Goal: Information Seeking & Learning: Learn about a topic

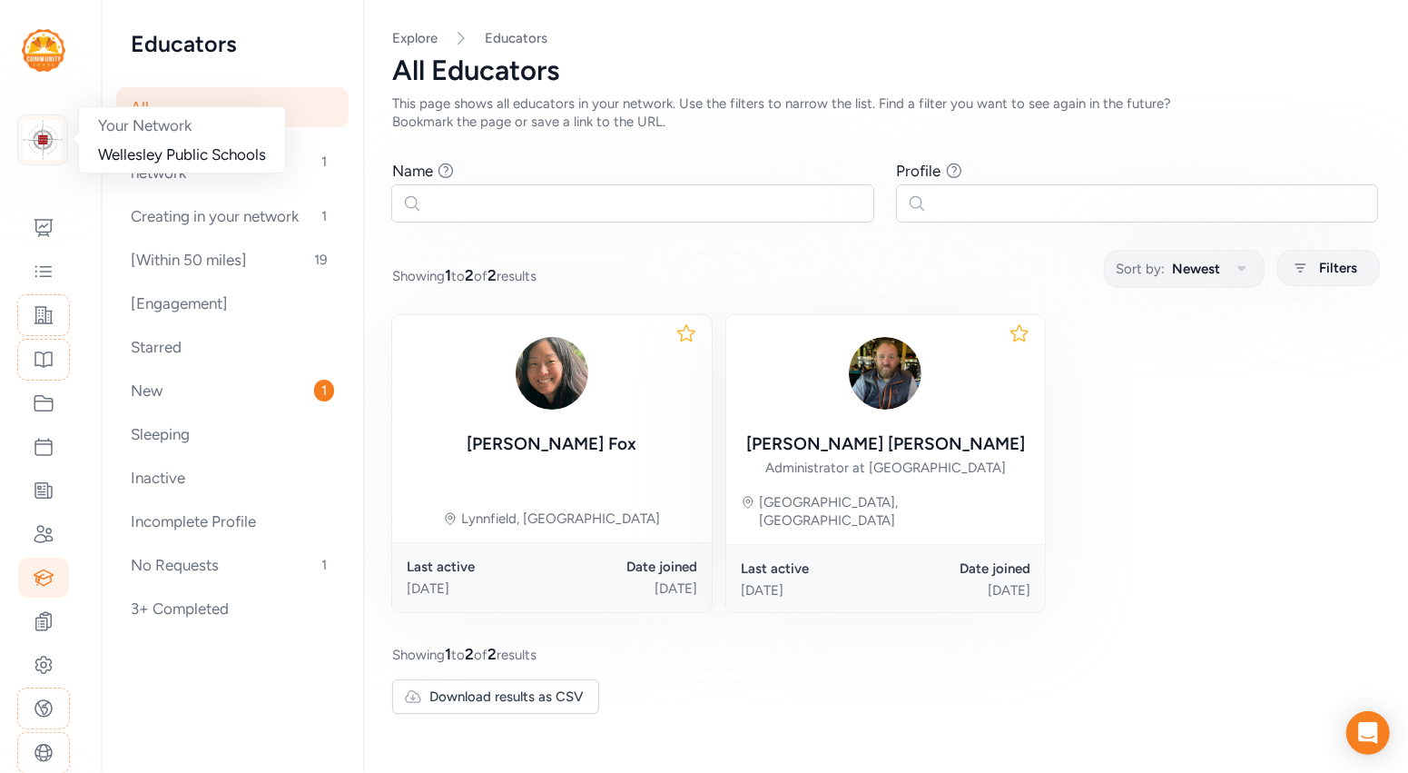
click at [44, 149] on img at bounding box center [43, 140] width 40 height 40
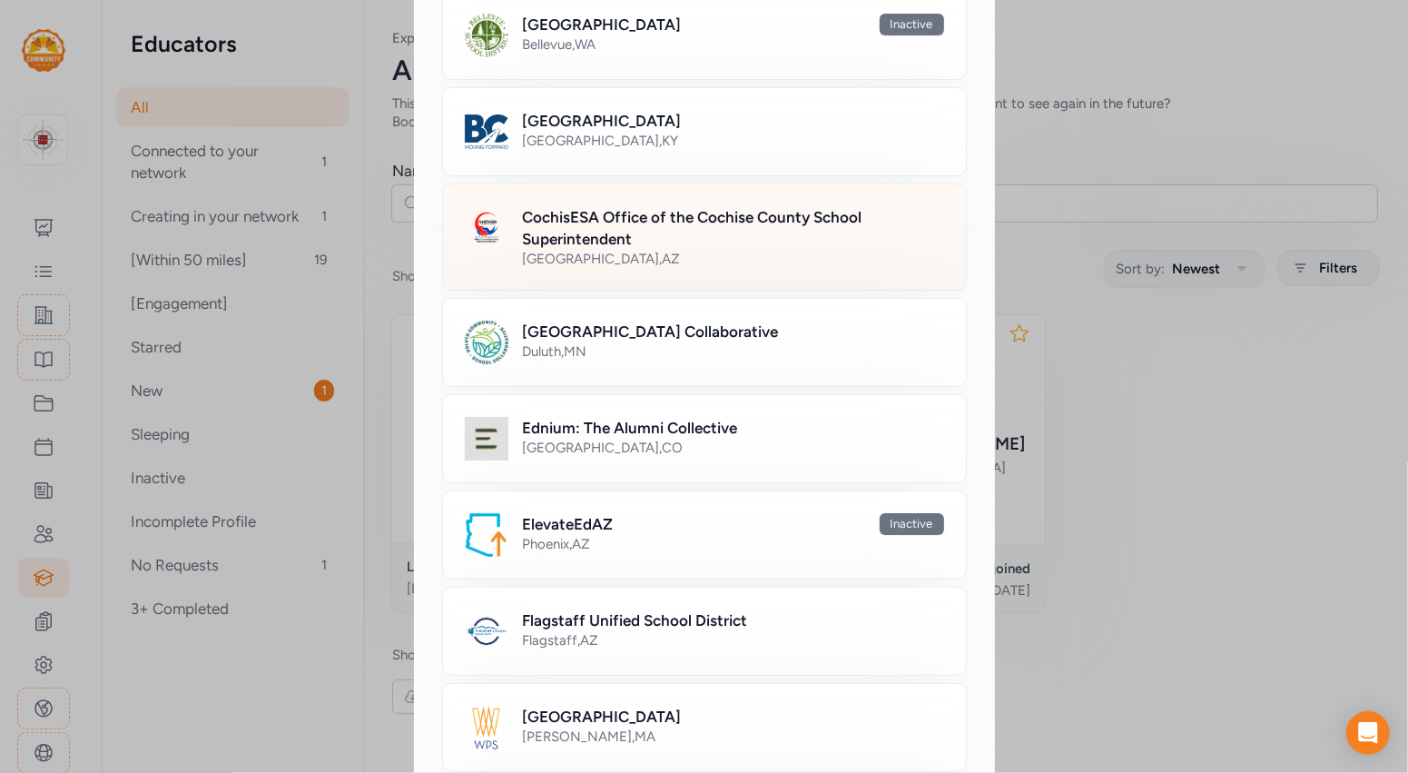
scroll to position [250, 0]
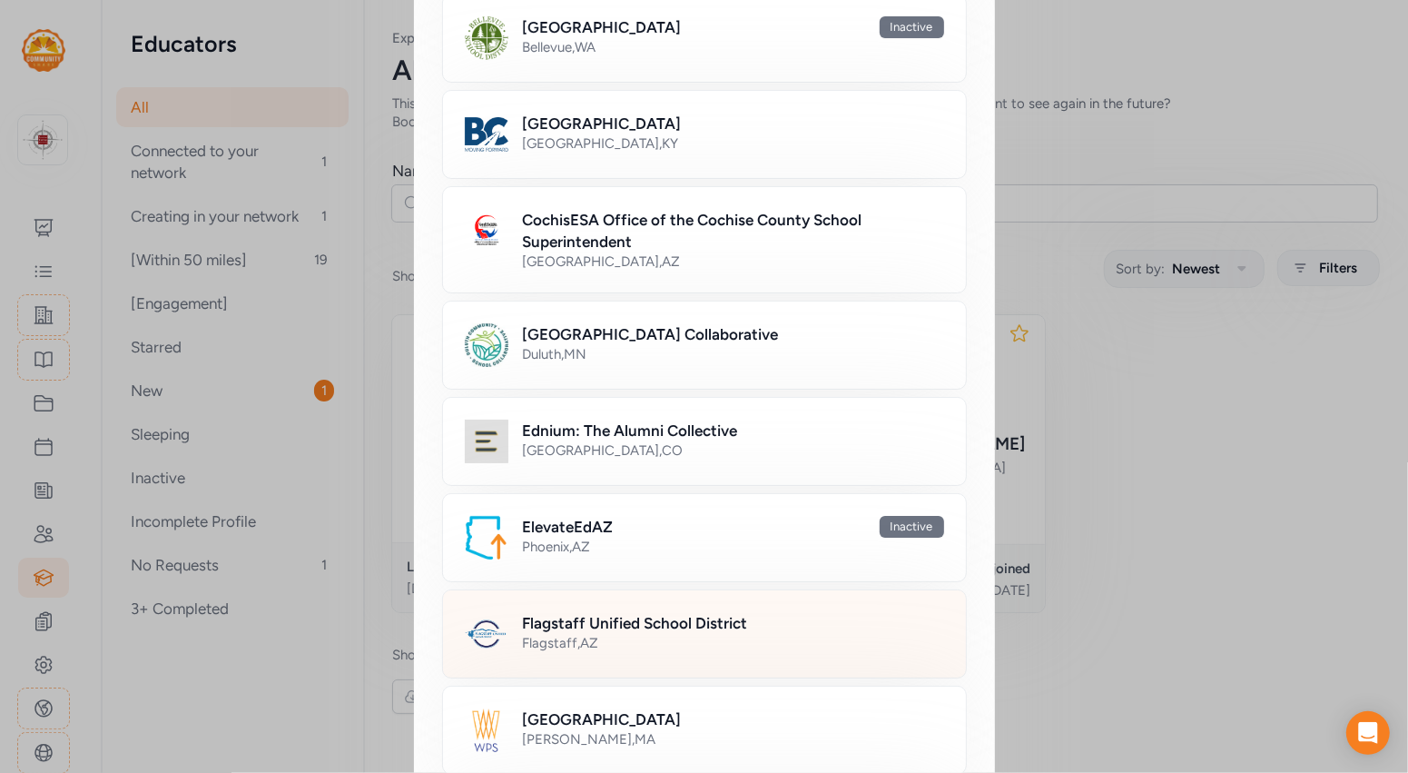
click at [677, 621] on h2 "Flagstaff Unified School District" at bounding box center [635, 623] width 225 height 22
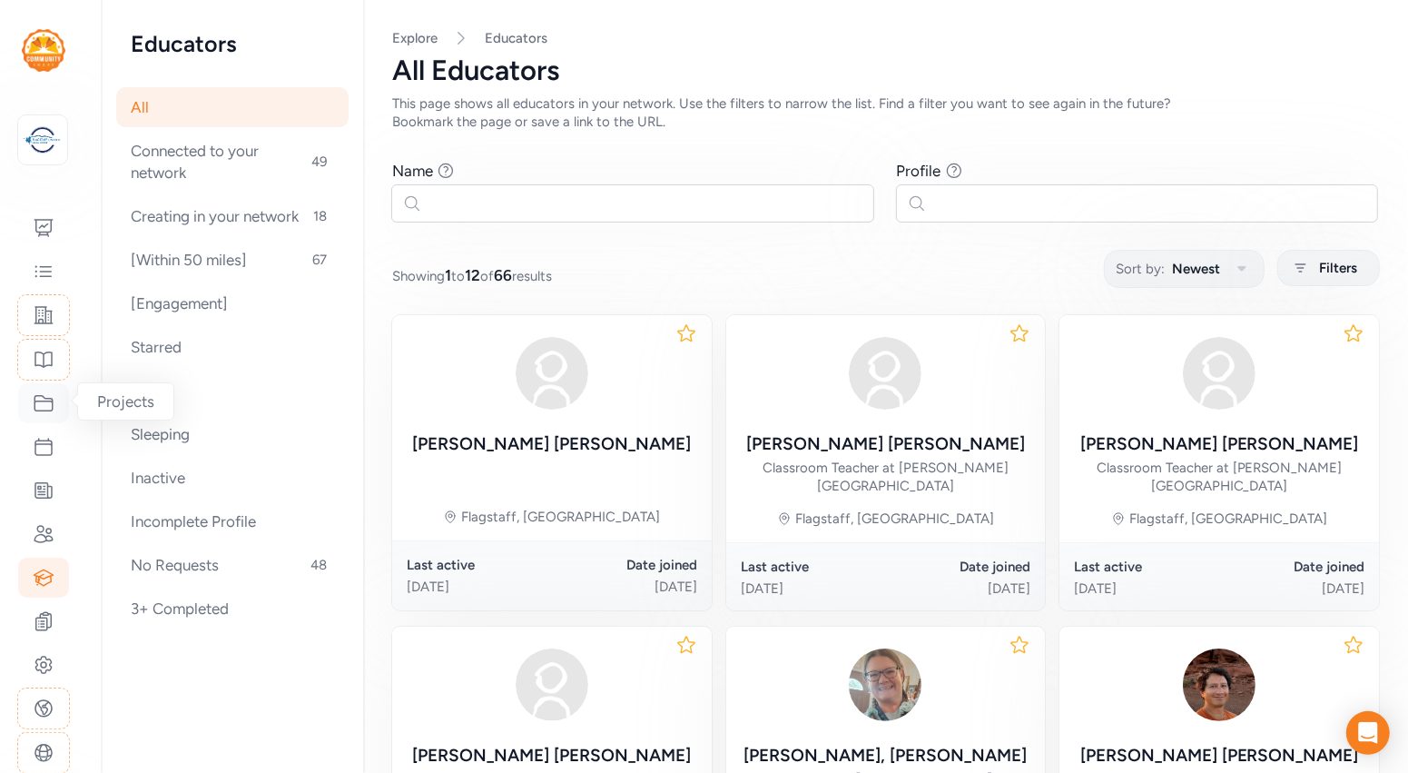
click at [38, 409] on icon at bounding box center [43, 403] width 18 height 15
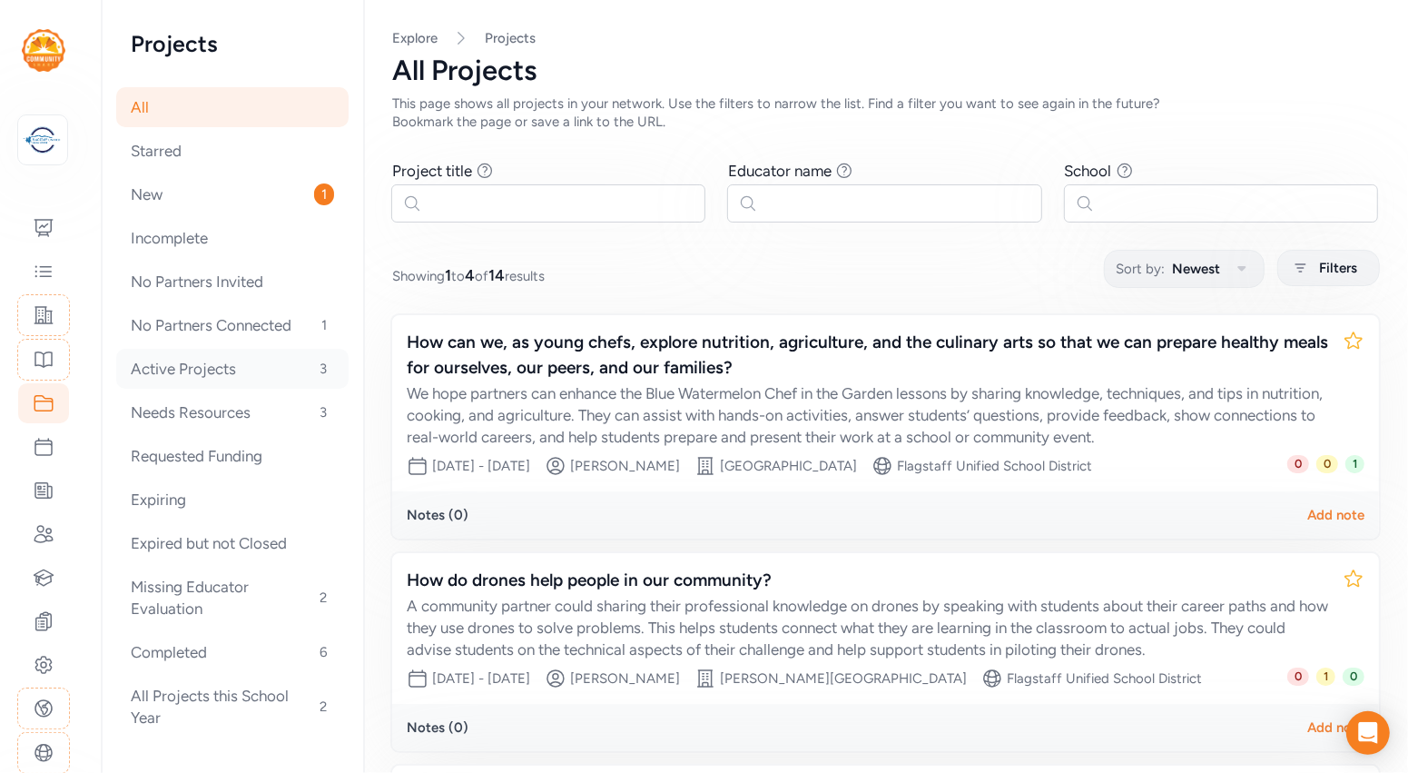
click at [251, 366] on div "Active Projects 3" at bounding box center [232, 369] width 232 height 40
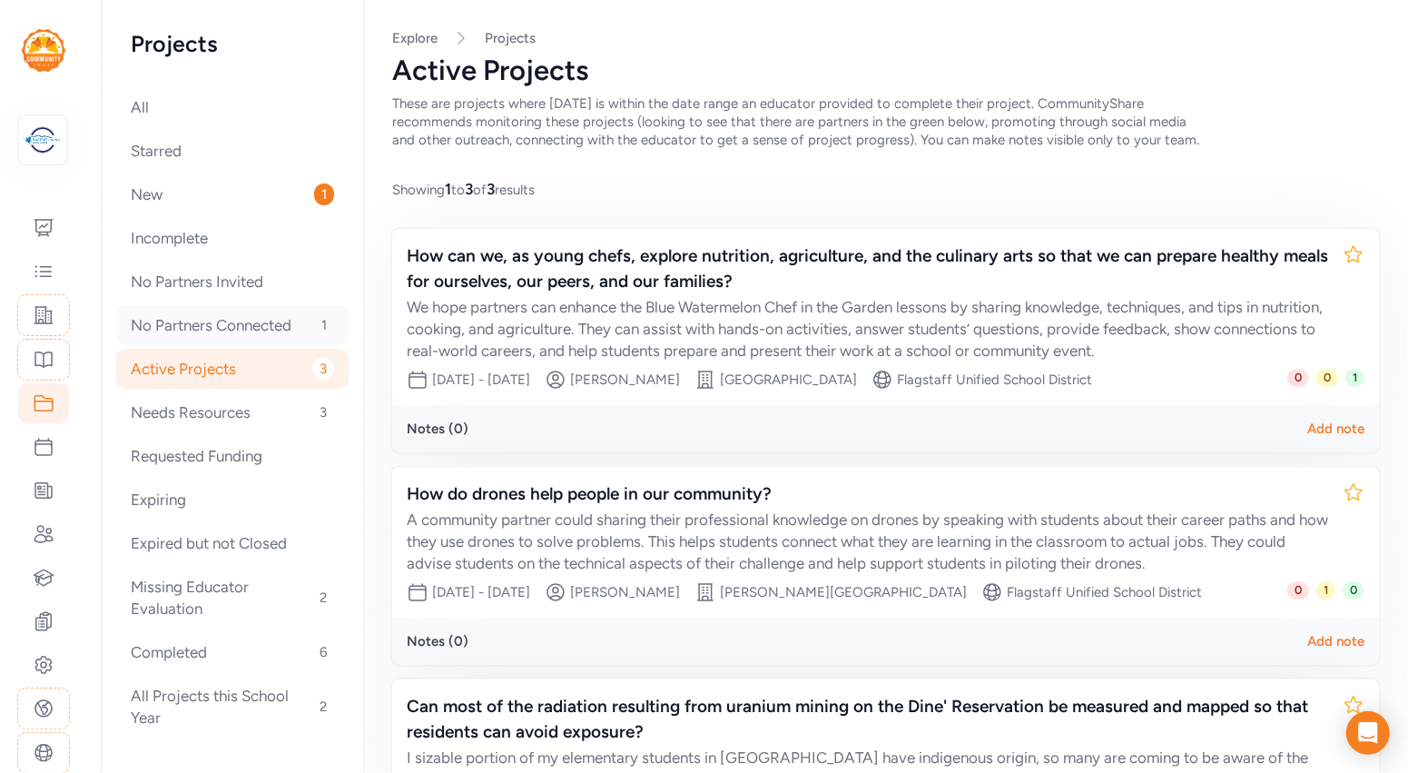
click at [240, 329] on div "No Partners Connected 1" at bounding box center [232, 325] width 232 height 40
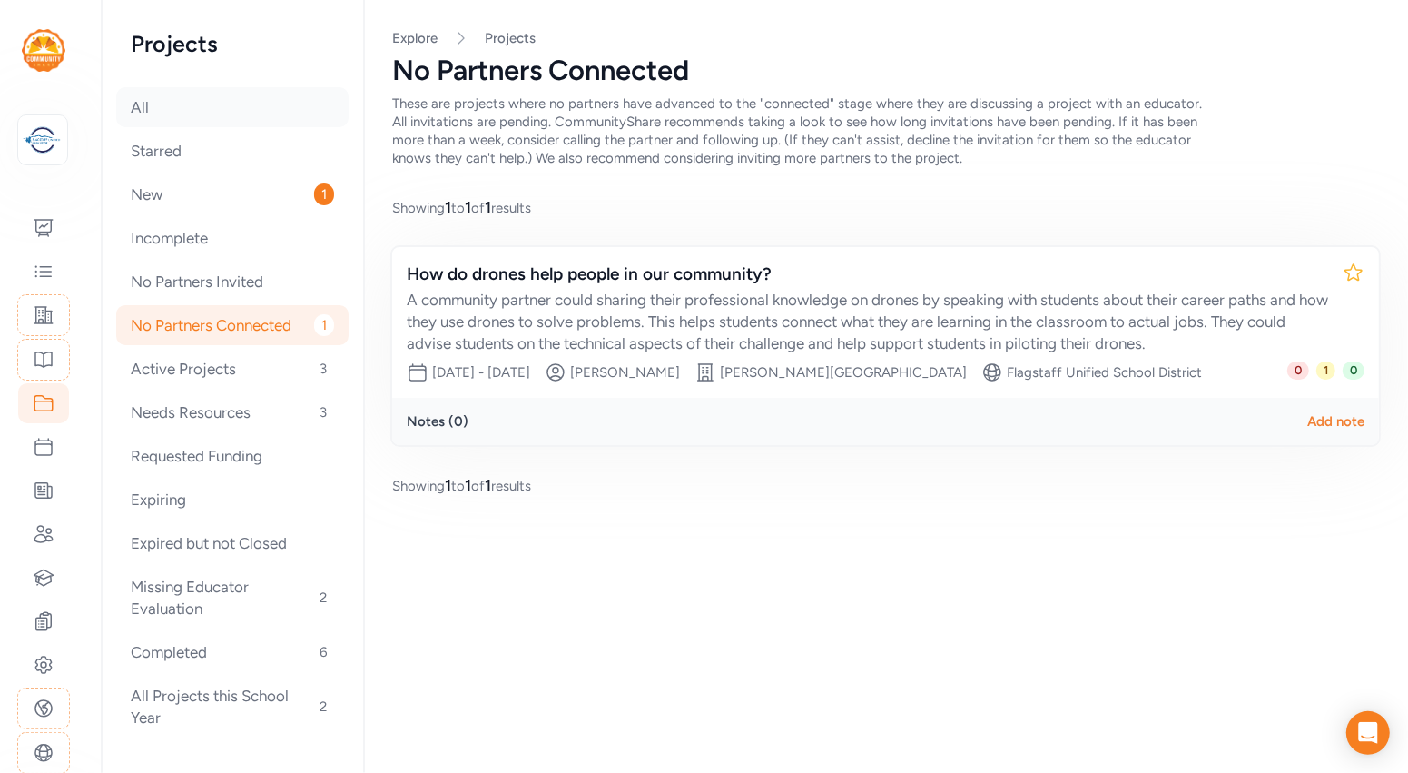
click at [189, 108] on div "All" at bounding box center [232, 107] width 232 height 40
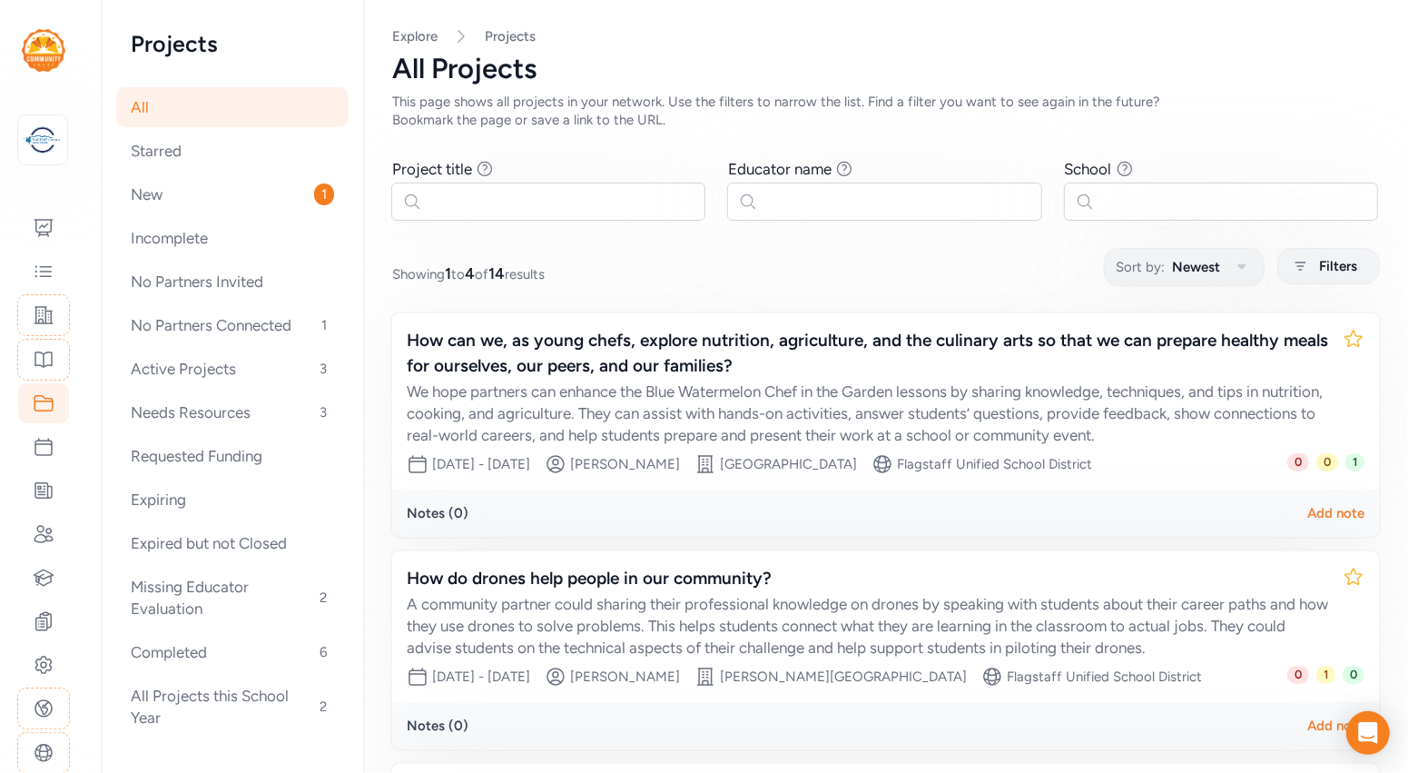
scroll to position [3, 0]
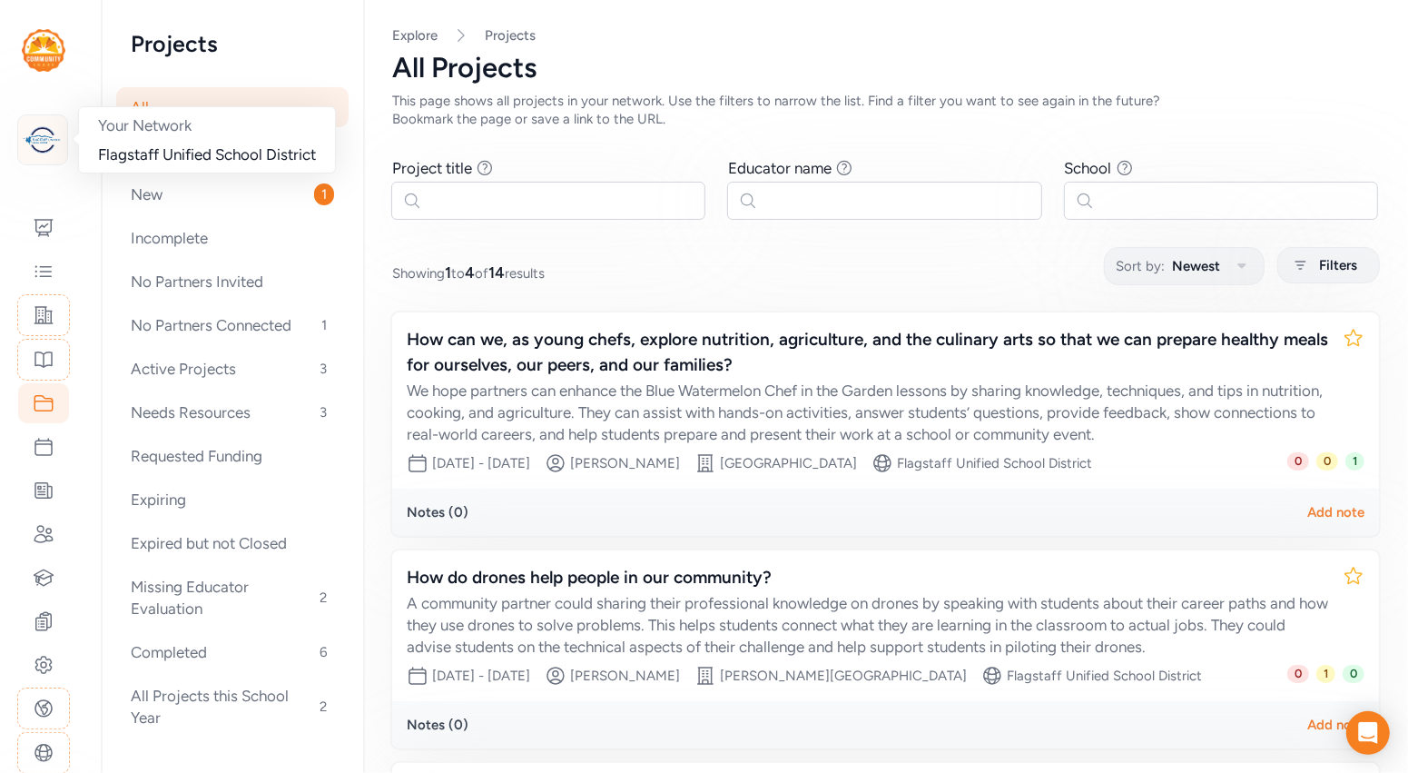
click at [50, 142] on img at bounding box center [43, 140] width 40 height 40
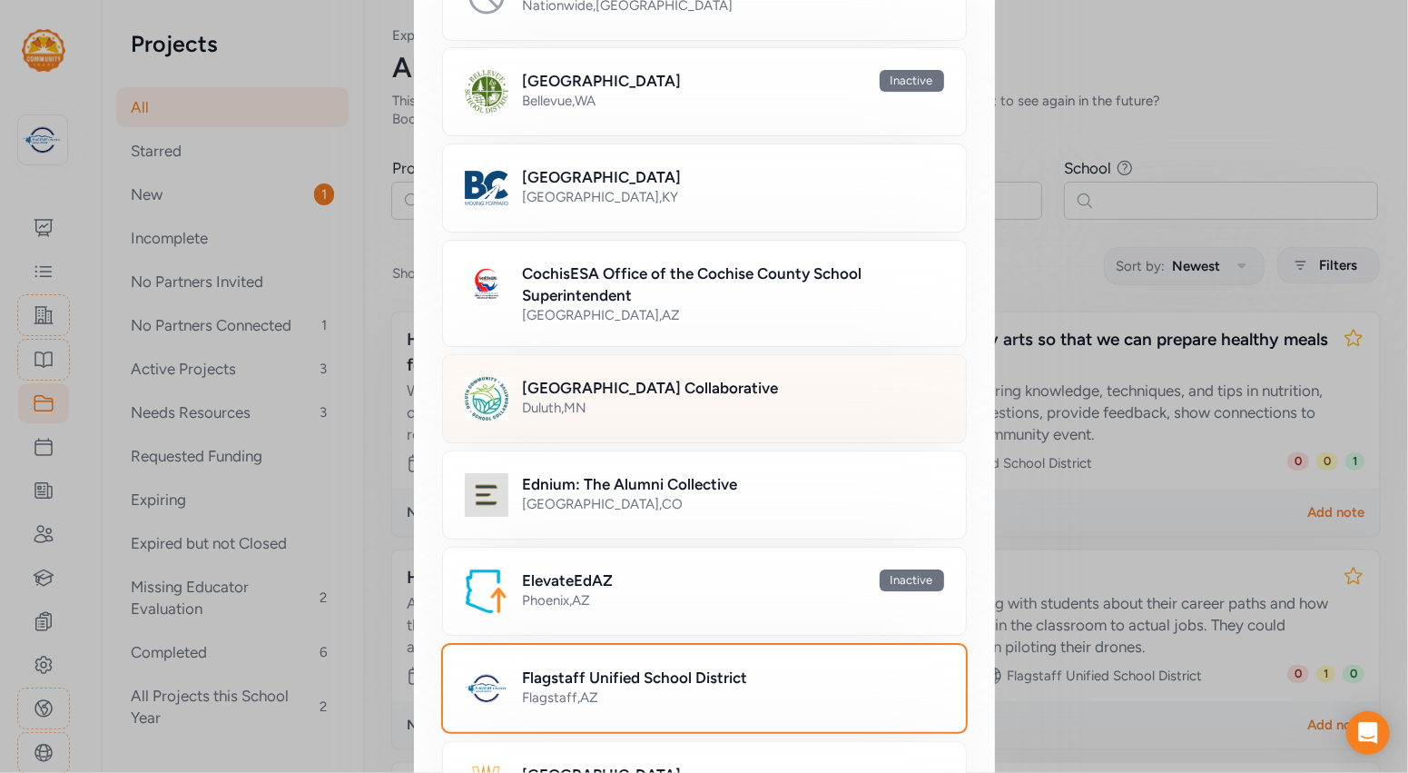
scroll to position [195, 0]
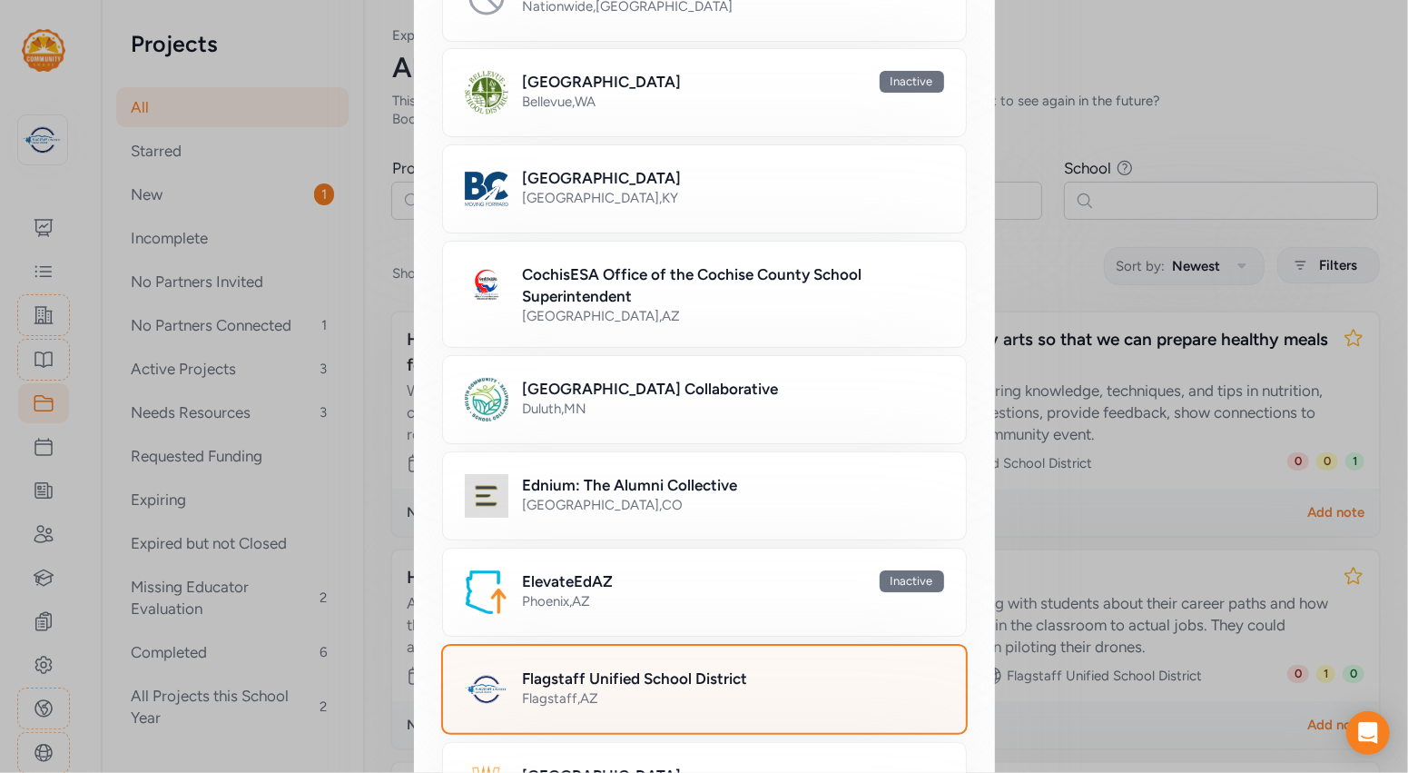
click at [800, 672] on div "Flagstaff Unified School District" at bounding box center [733, 678] width 421 height 22
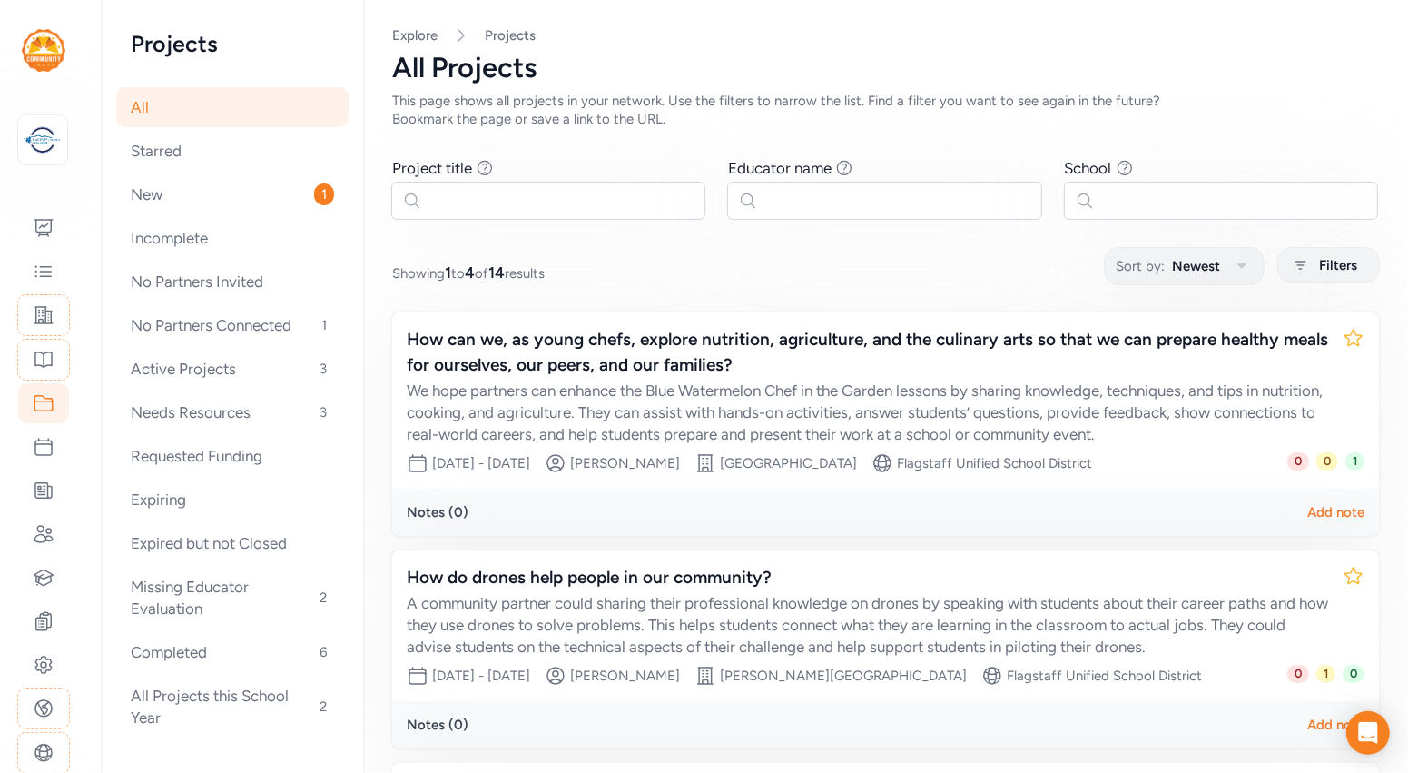
click at [146, 107] on div "All" at bounding box center [232, 107] width 232 height 40
click at [1205, 260] on span "Newest" at bounding box center [1196, 266] width 48 height 22
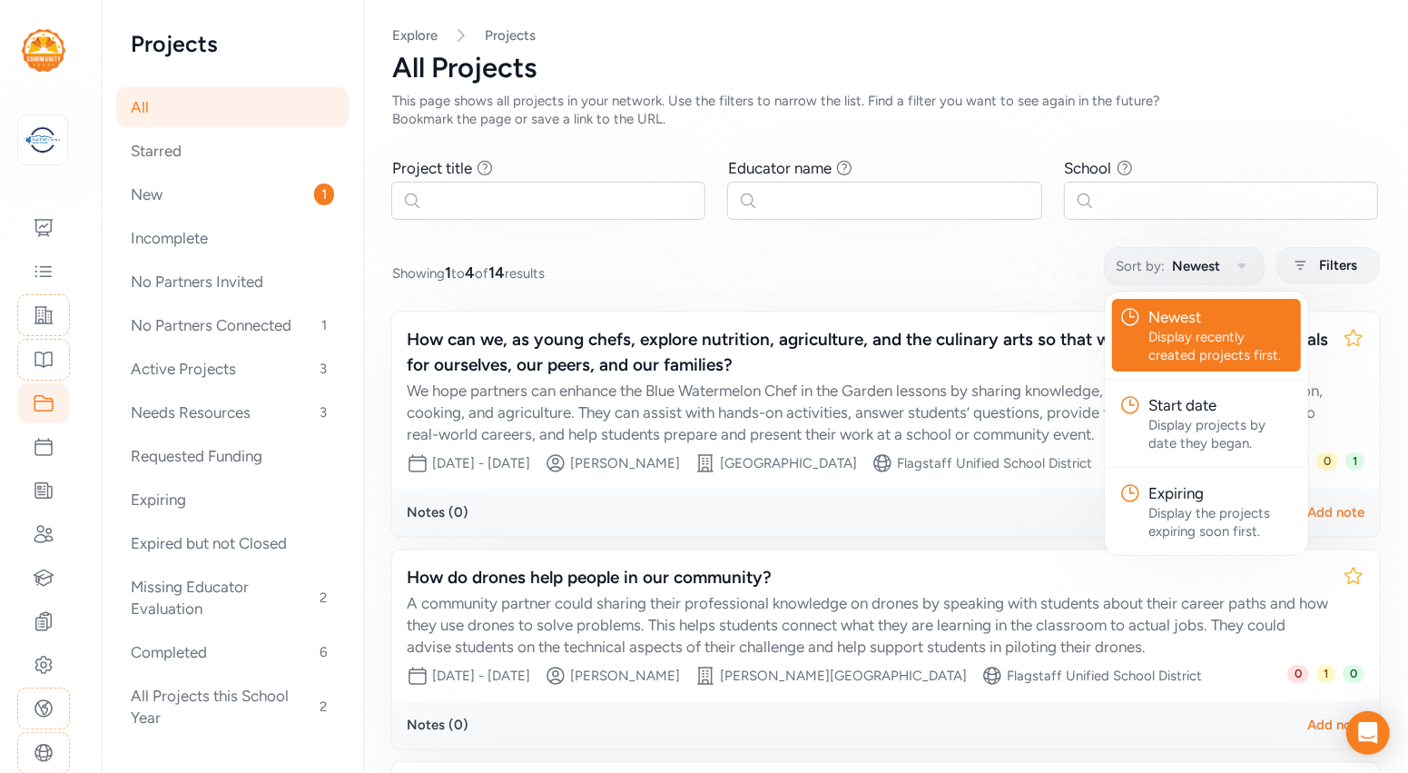
click at [1192, 322] on div "Newest" at bounding box center [1220, 317] width 145 height 22
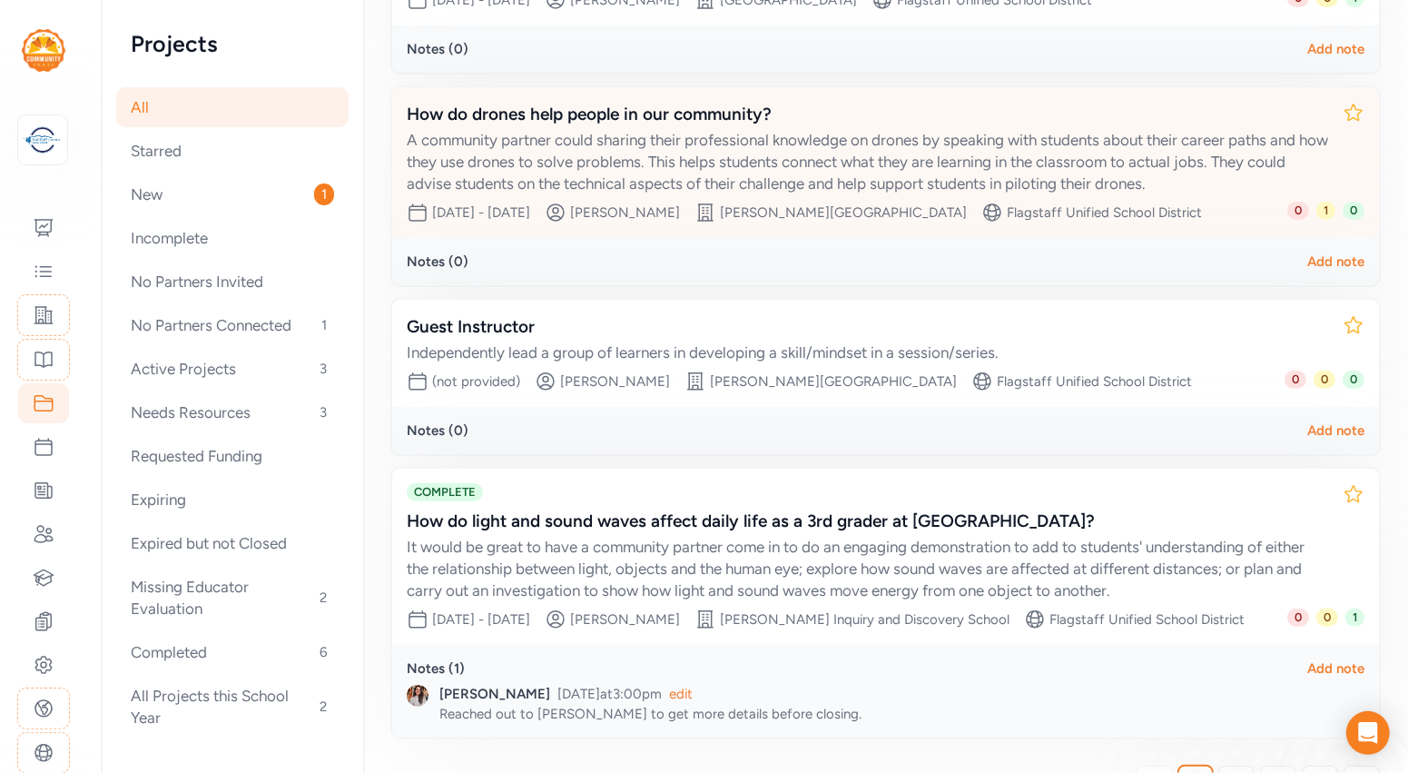
scroll to position [459, 0]
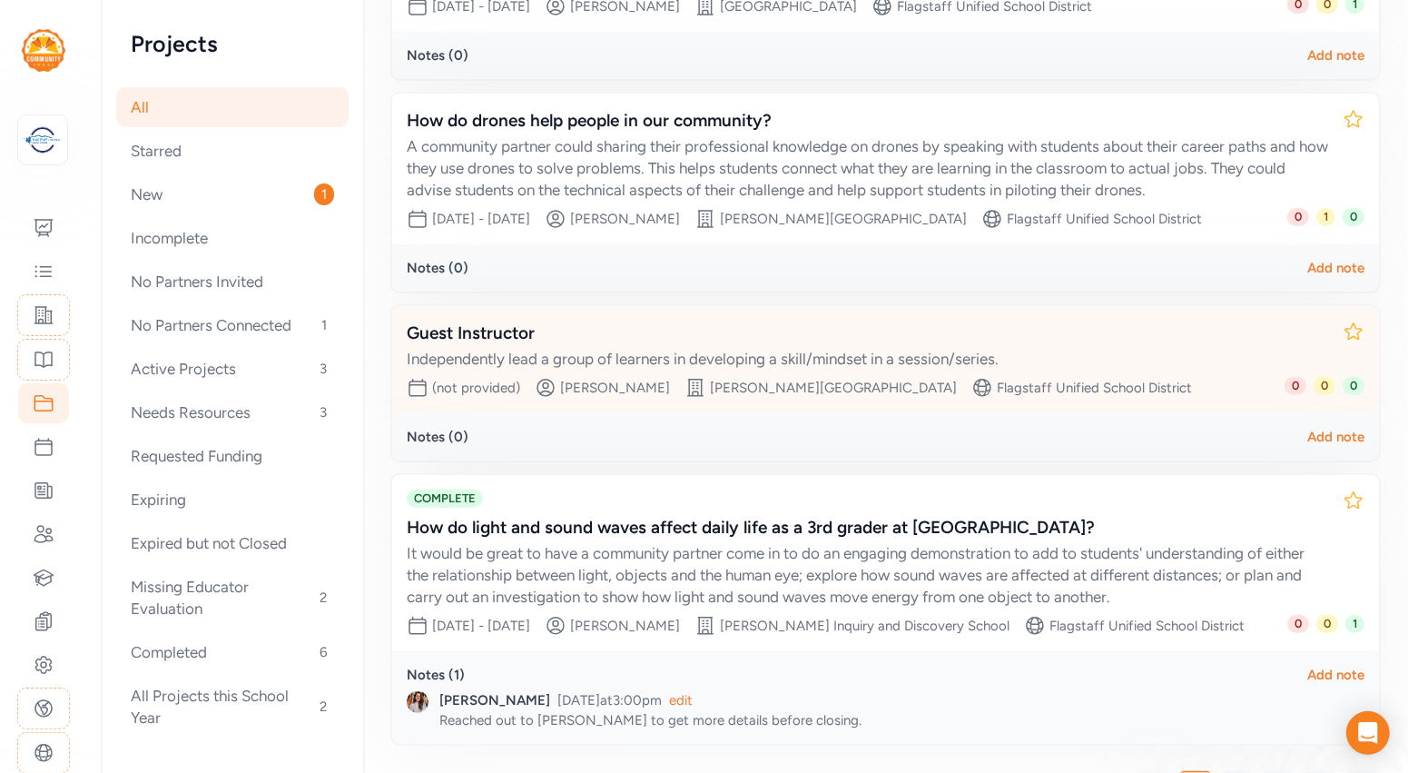
click at [597, 343] on div "Guest Instructor" at bounding box center [867, 332] width 921 height 25
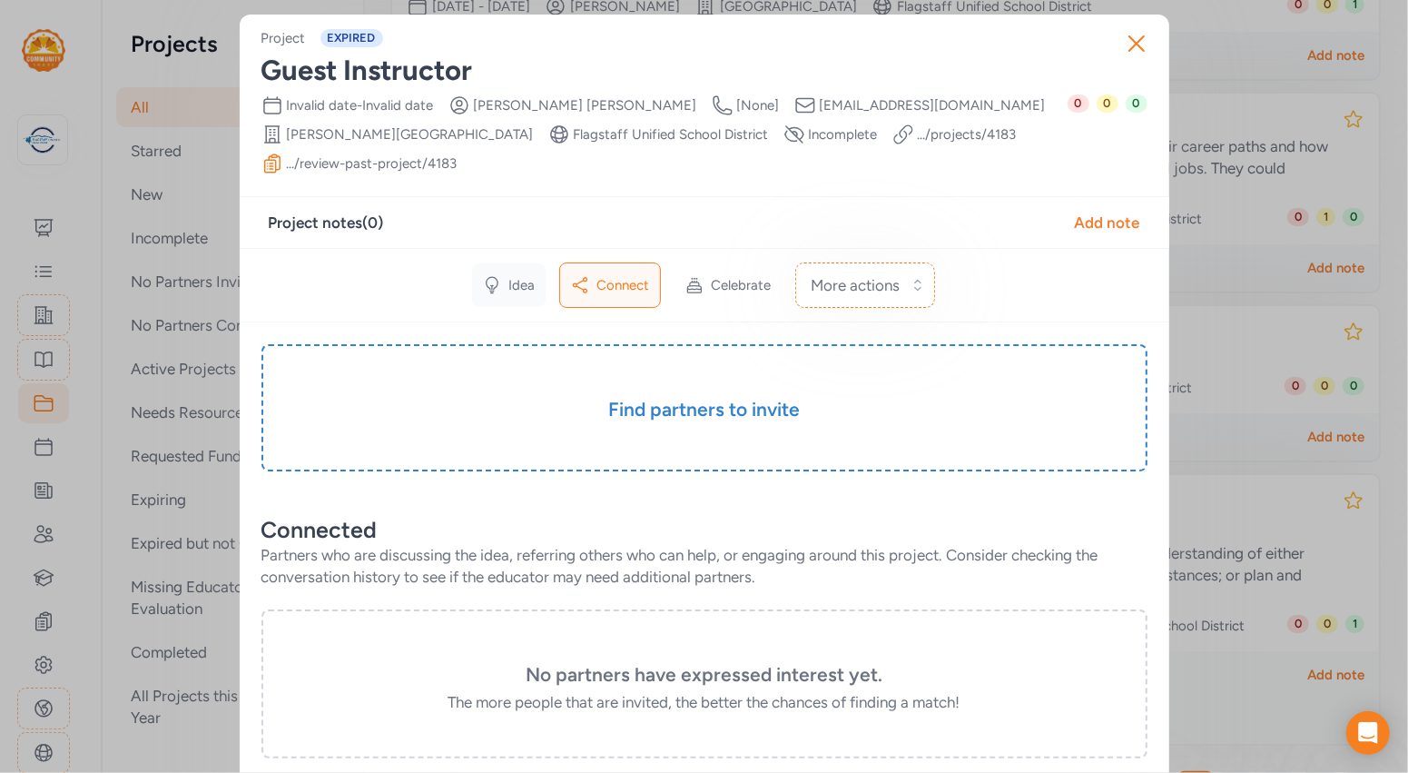
click at [528, 276] on span "Idea" at bounding box center [521, 285] width 26 height 18
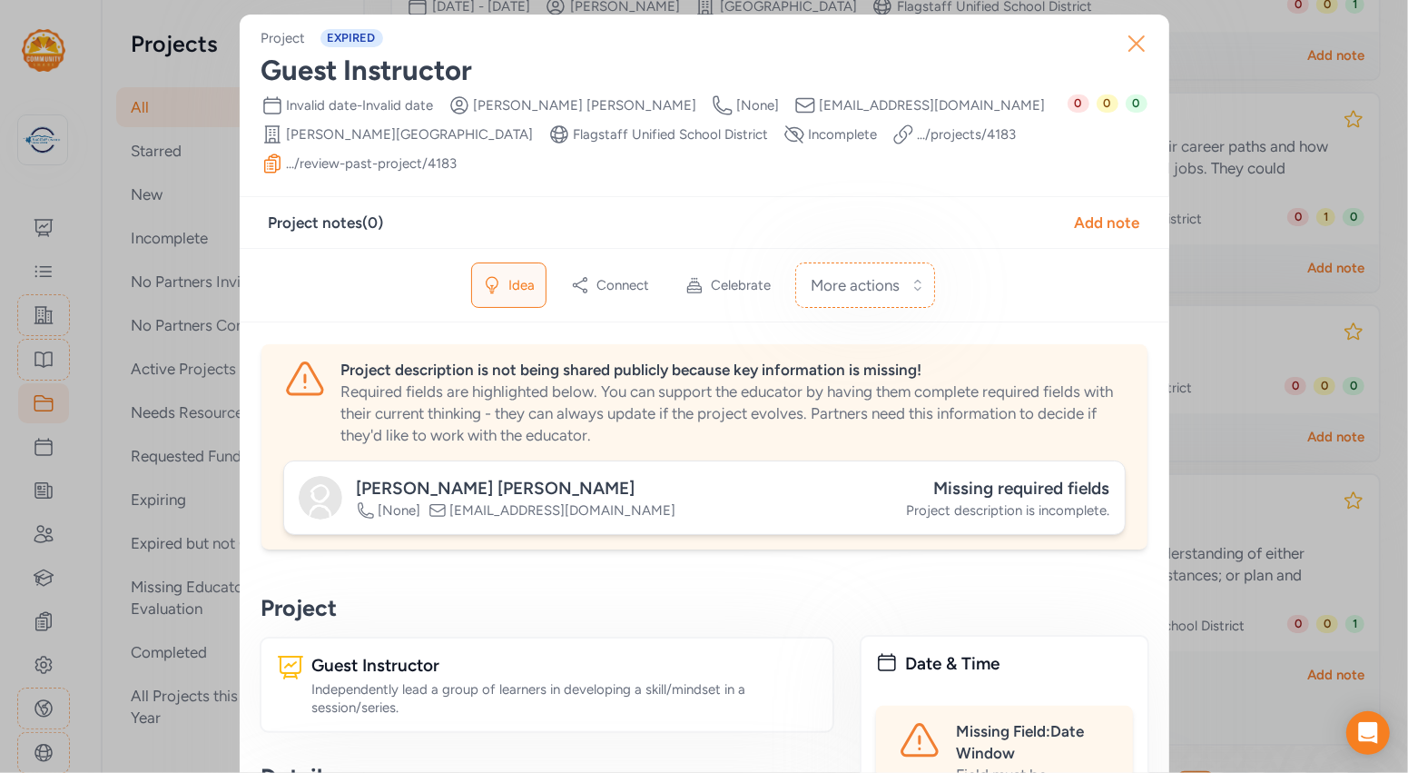
click at [1144, 39] on icon "button" at bounding box center [1136, 43] width 29 height 29
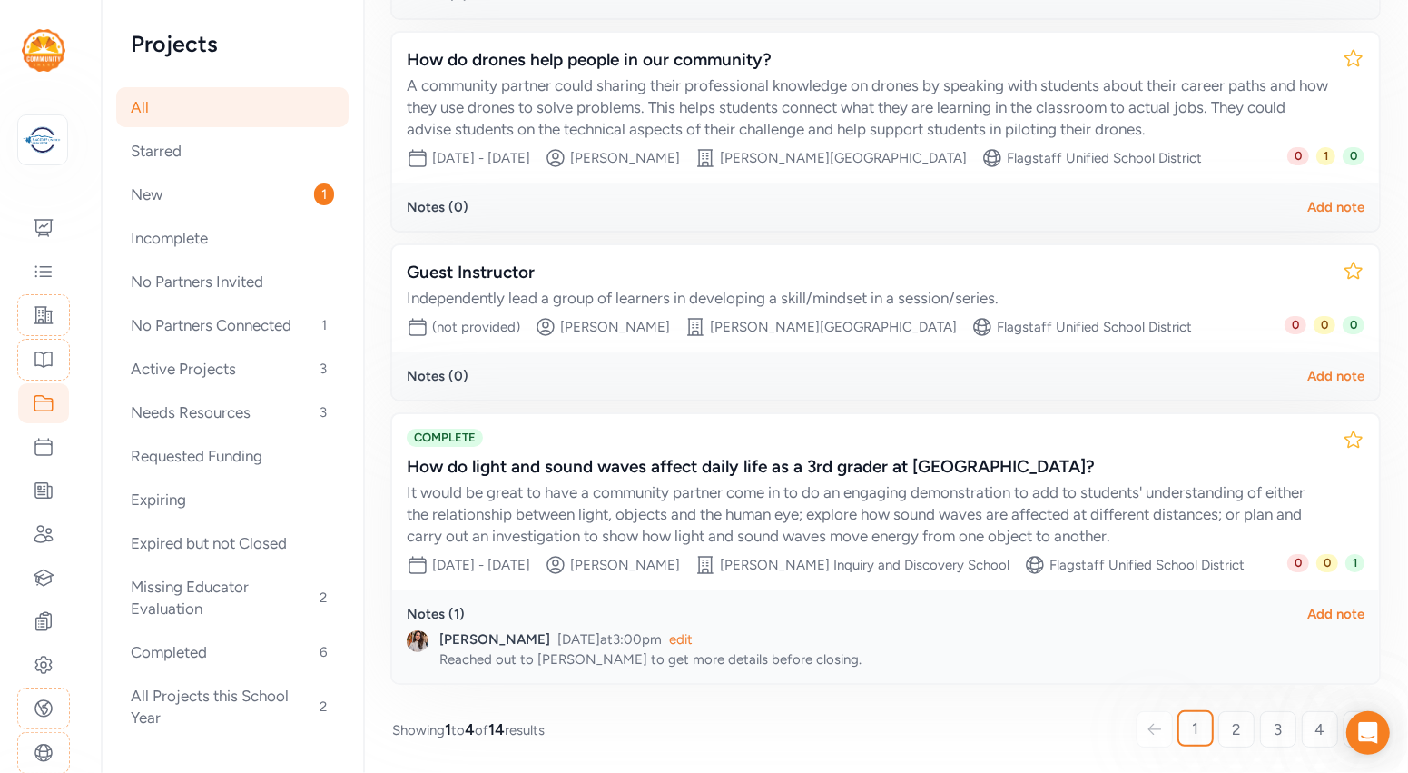
scroll to position [517, 0]
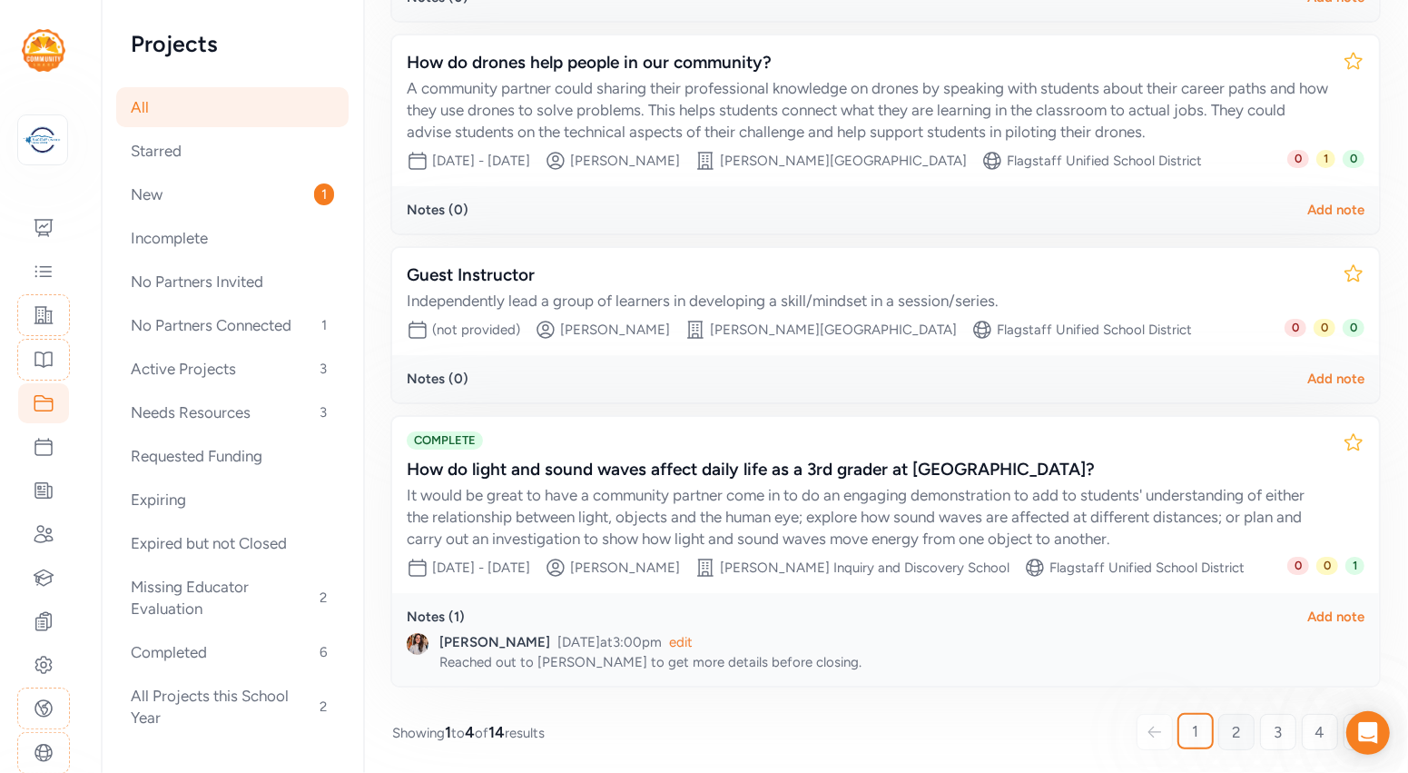
click at [1244, 729] on link "2" at bounding box center [1236, 732] width 36 height 36
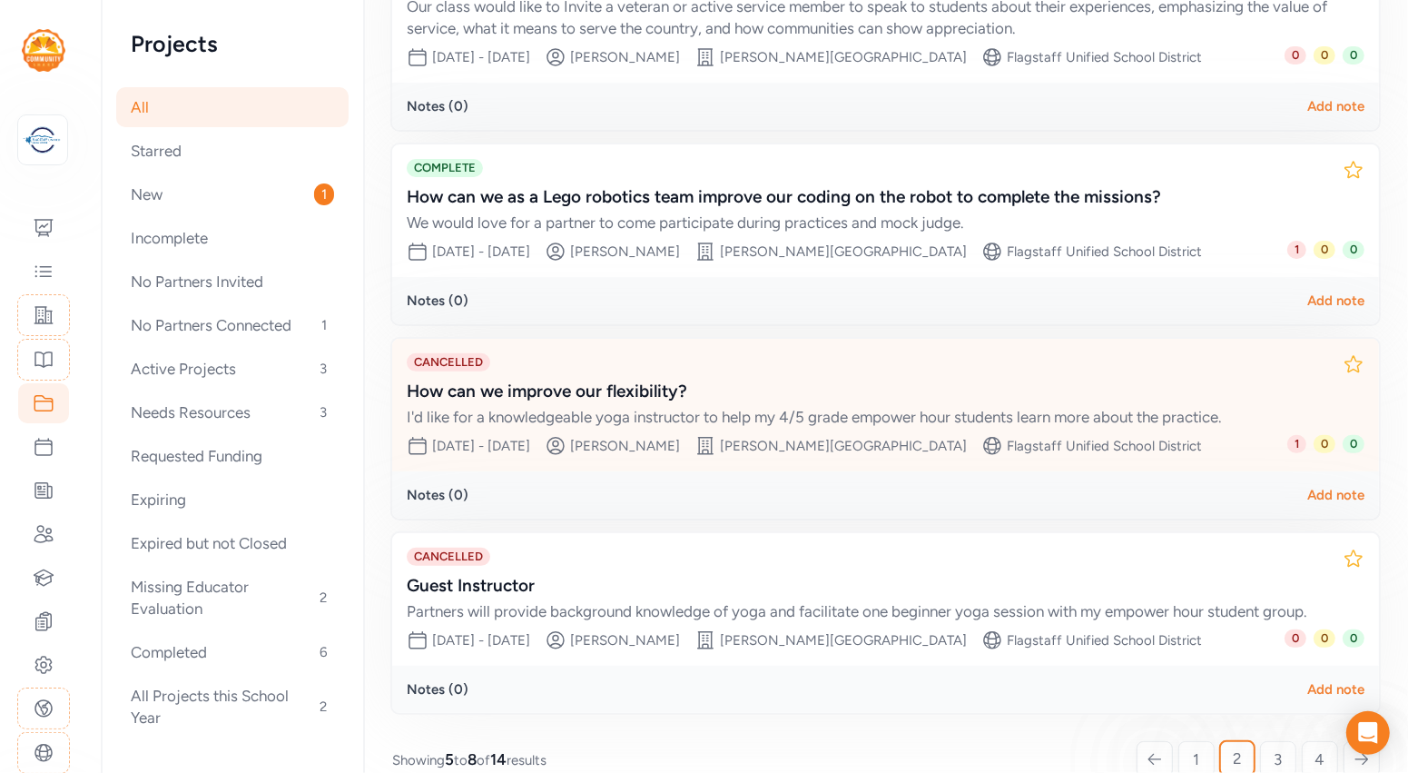
scroll to position [418, 0]
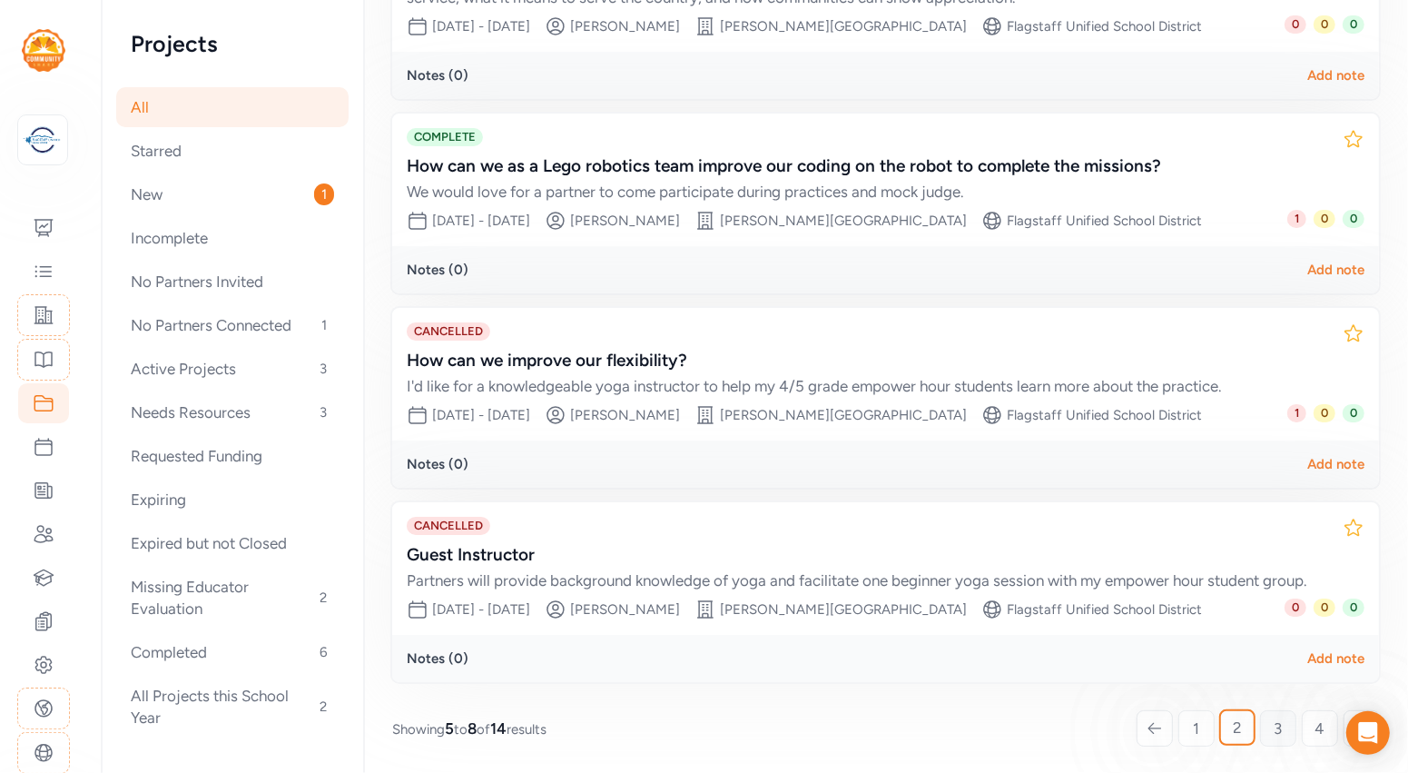
click at [1269, 724] on link "3" at bounding box center [1278, 728] width 36 height 36
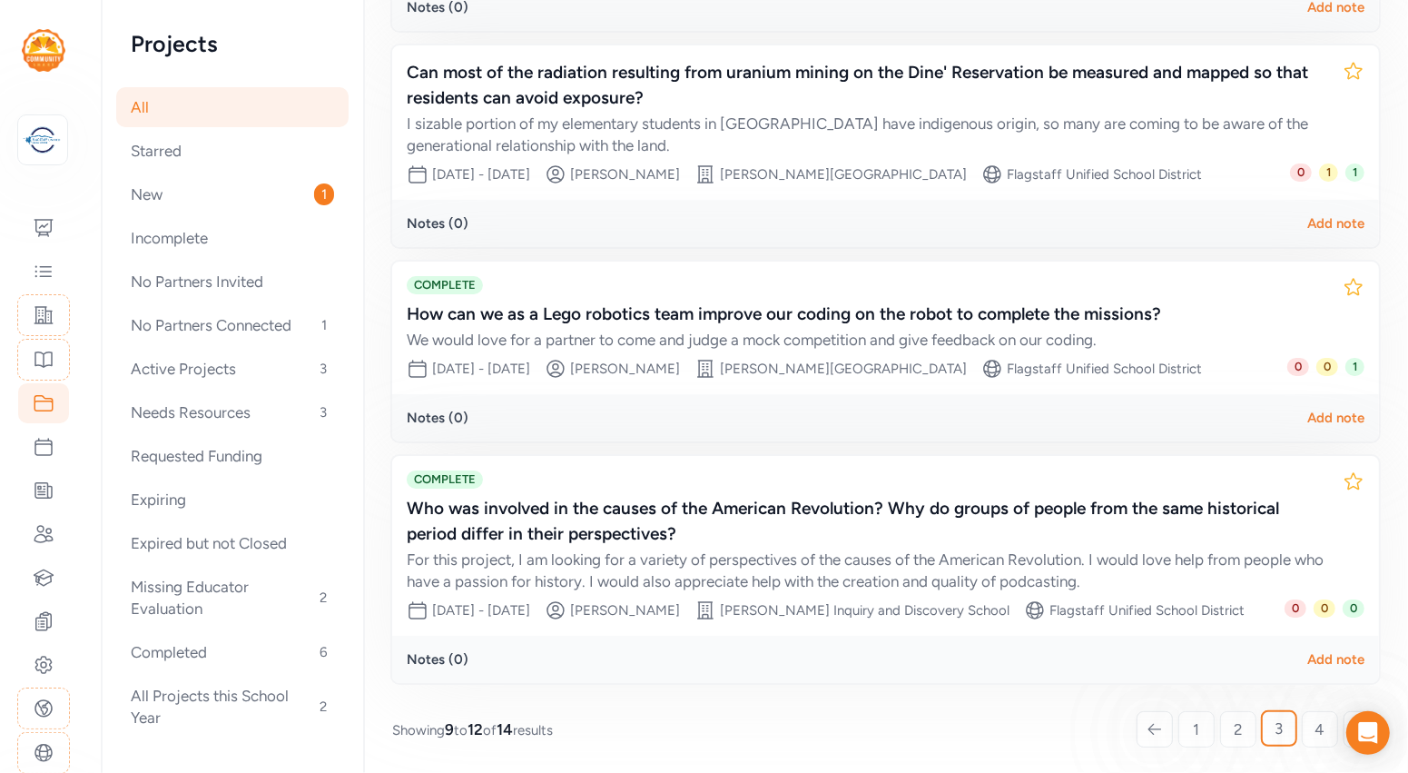
scroll to position [459, 0]
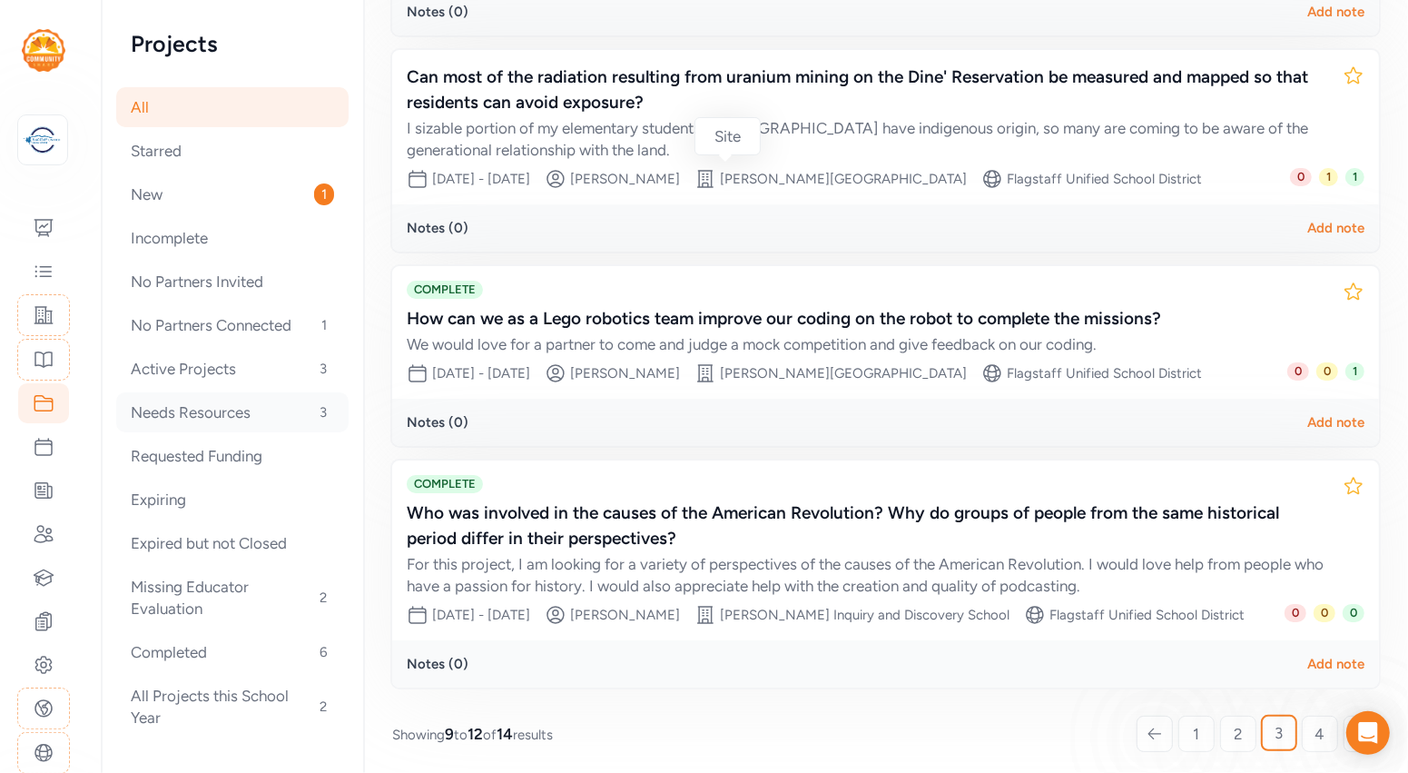
click at [218, 410] on div "Needs Resources 3" at bounding box center [232, 412] width 232 height 40
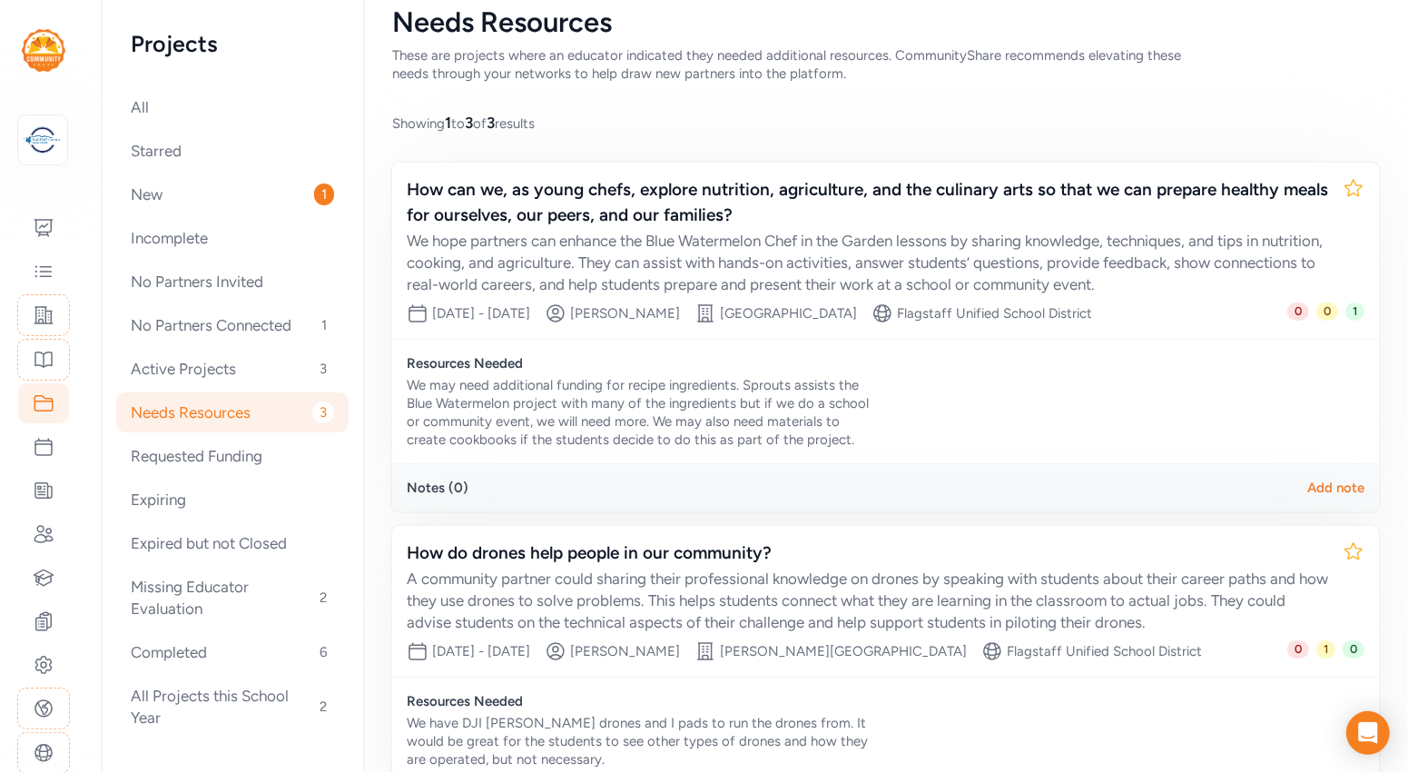
scroll to position [51, 0]
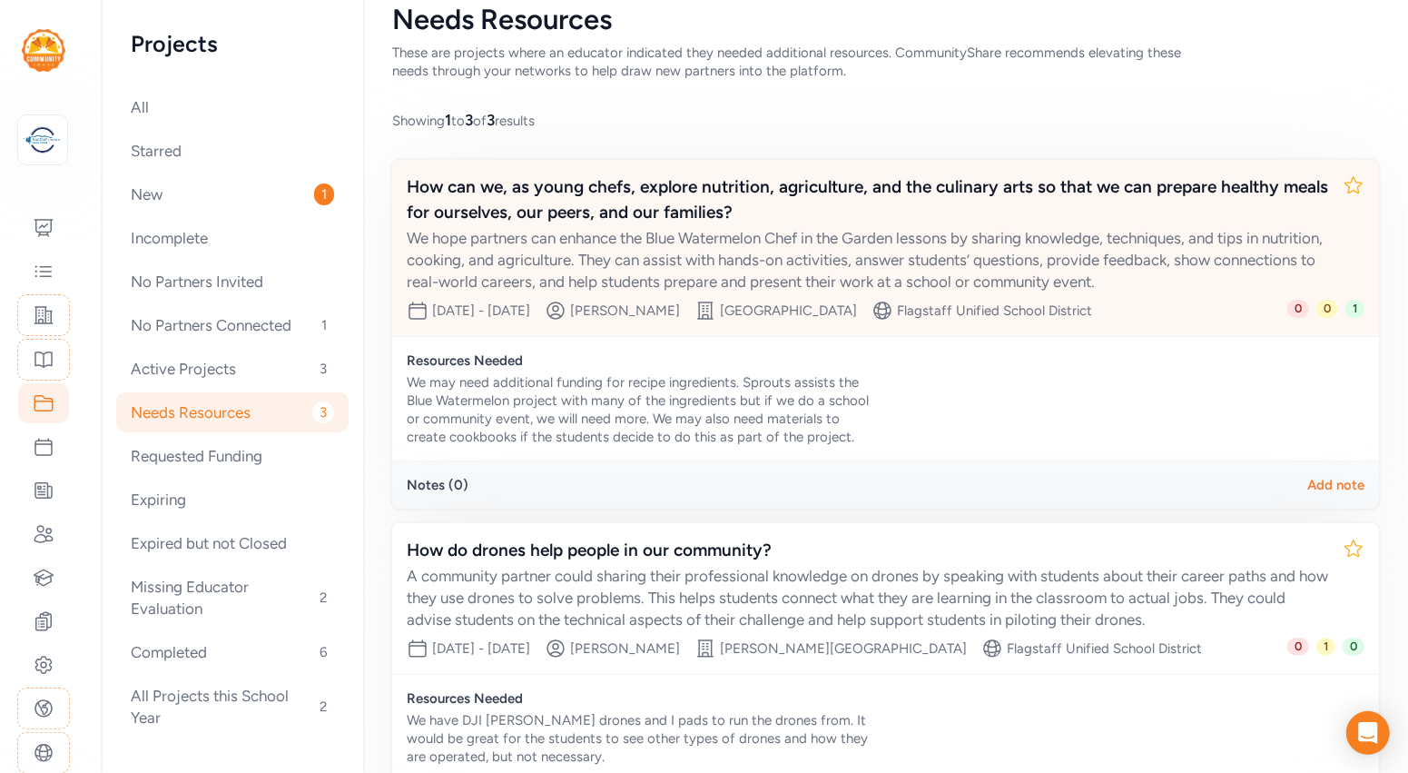
click at [550, 258] on div "We hope partners can enhance the Blue Watermelon Chef in the Garden lessons by …" at bounding box center [867, 259] width 921 height 65
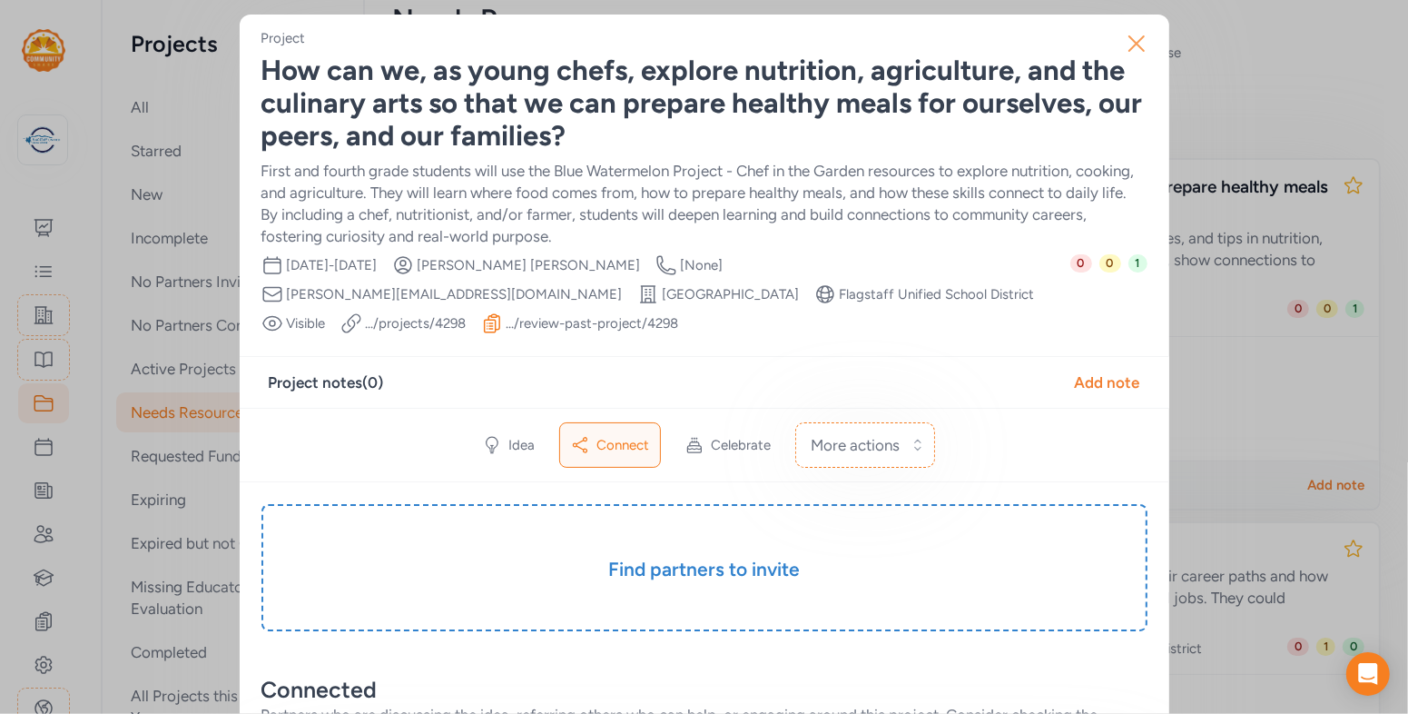
click at [1130, 40] on icon "button" at bounding box center [1136, 43] width 29 height 29
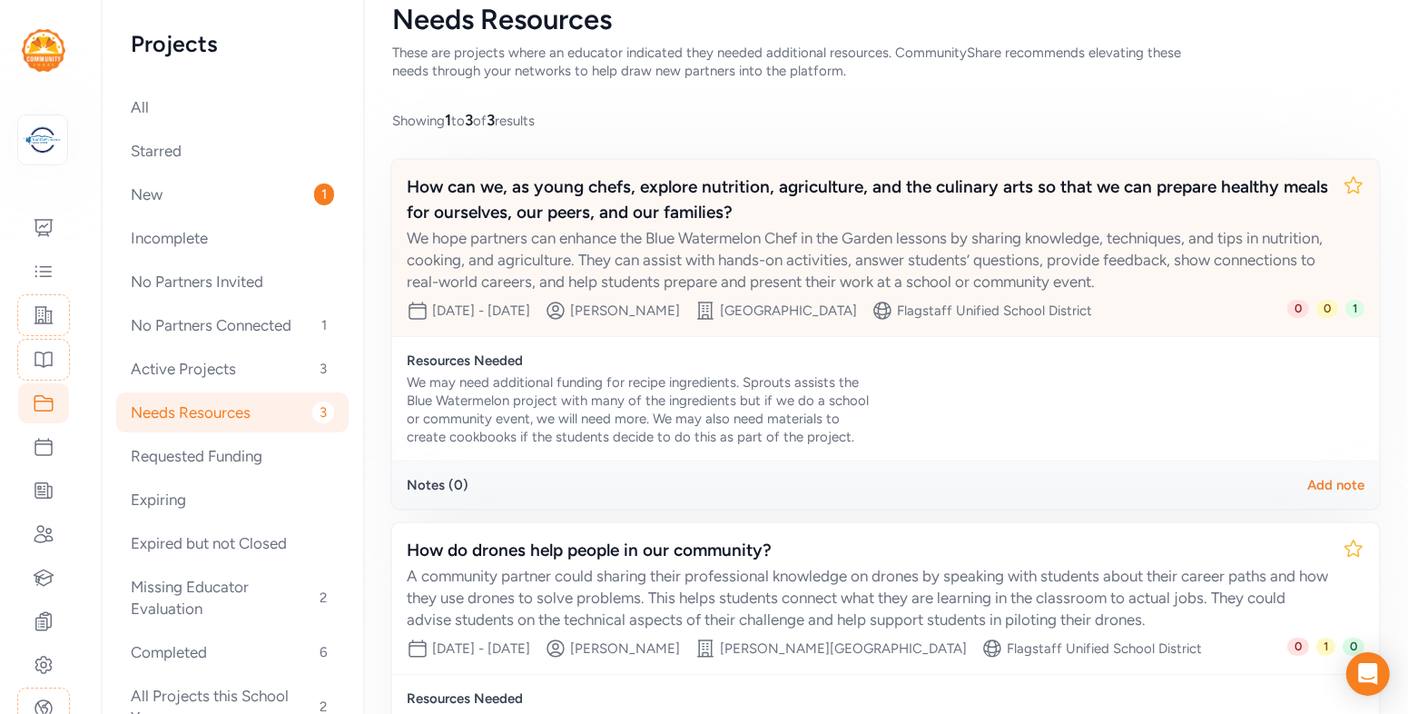
click at [765, 228] on div "We hope partners can enhance the Blue Watermelon Chef in the Garden lessons by …" at bounding box center [867, 259] width 921 height 65
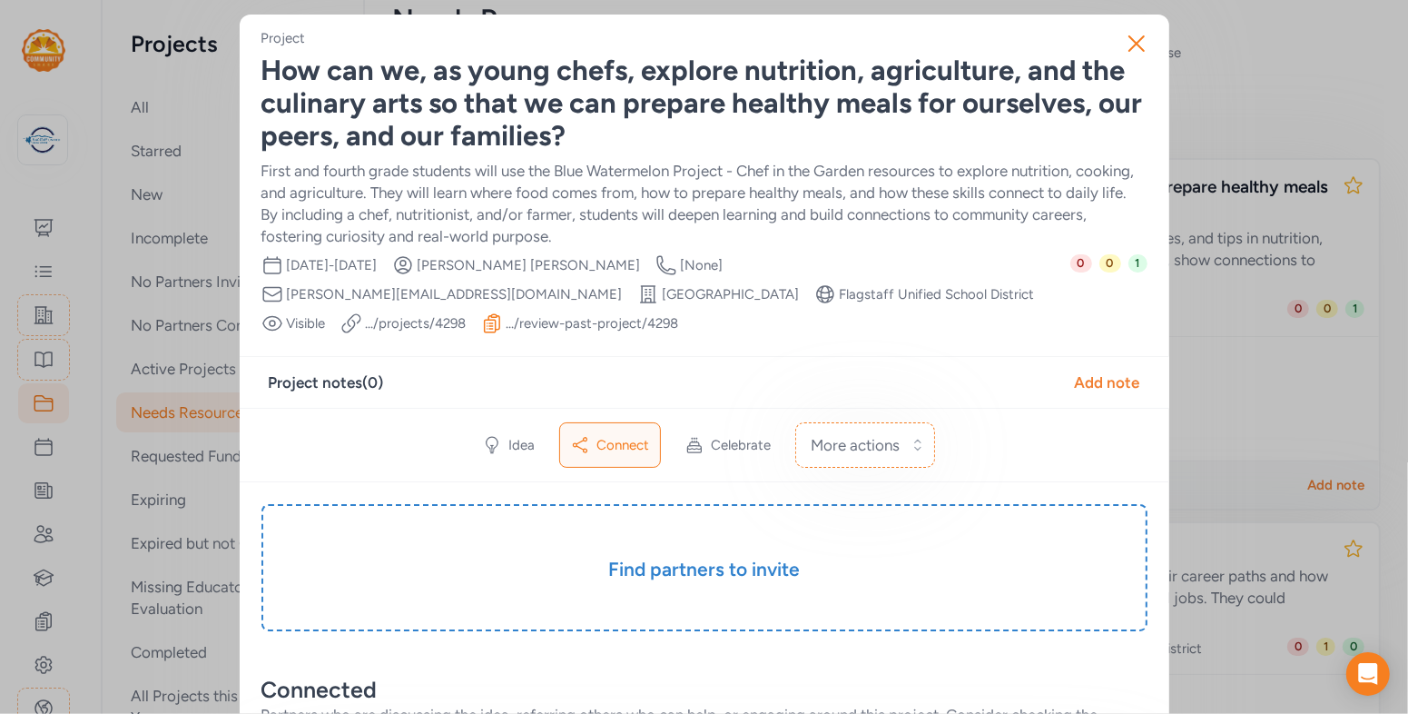
click at [467, 314] on link ".../projects/ 4298" at bounding box center [416, 323] width 101 height 18
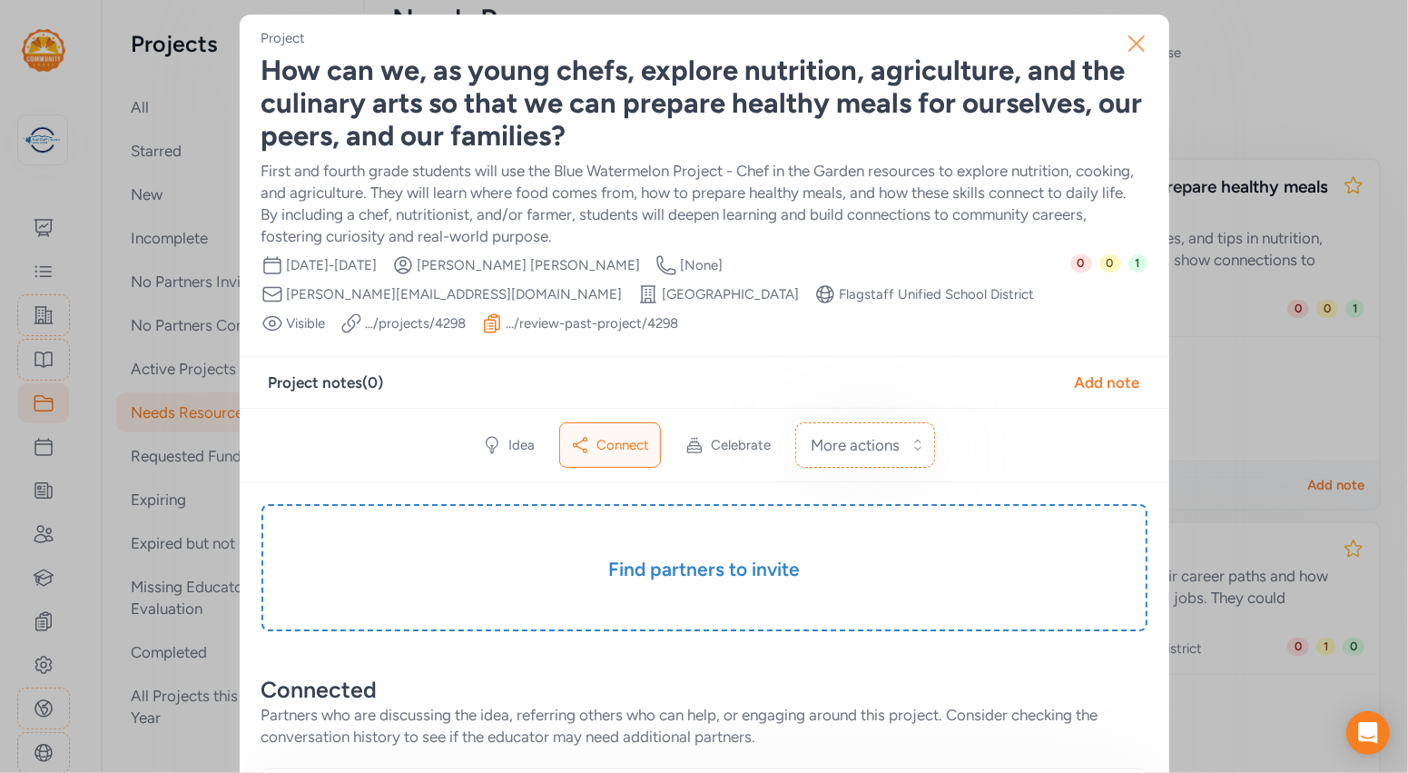
click at [1135, 42] on icon "button" at bounding box center [1136, 43] width 15 height 15
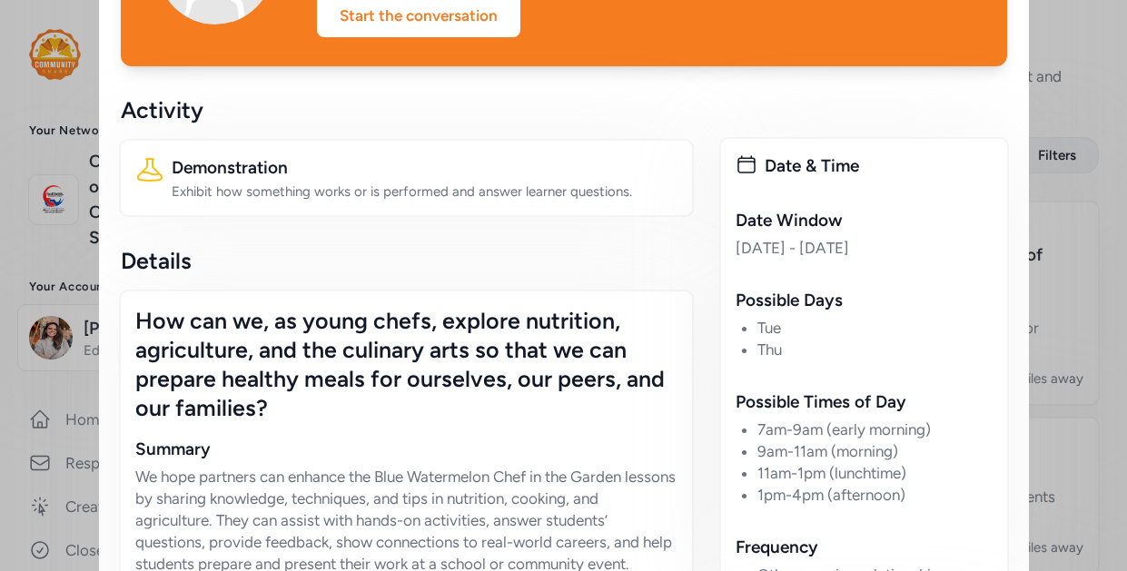
scroll to position [114, 0]
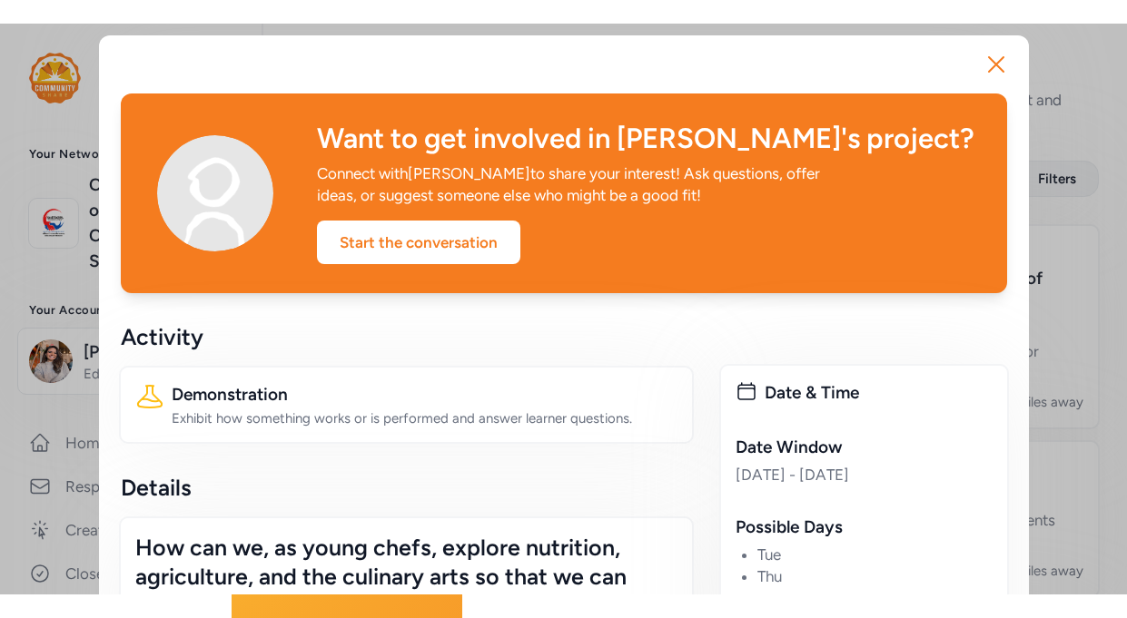
scroll to position [0, 0]
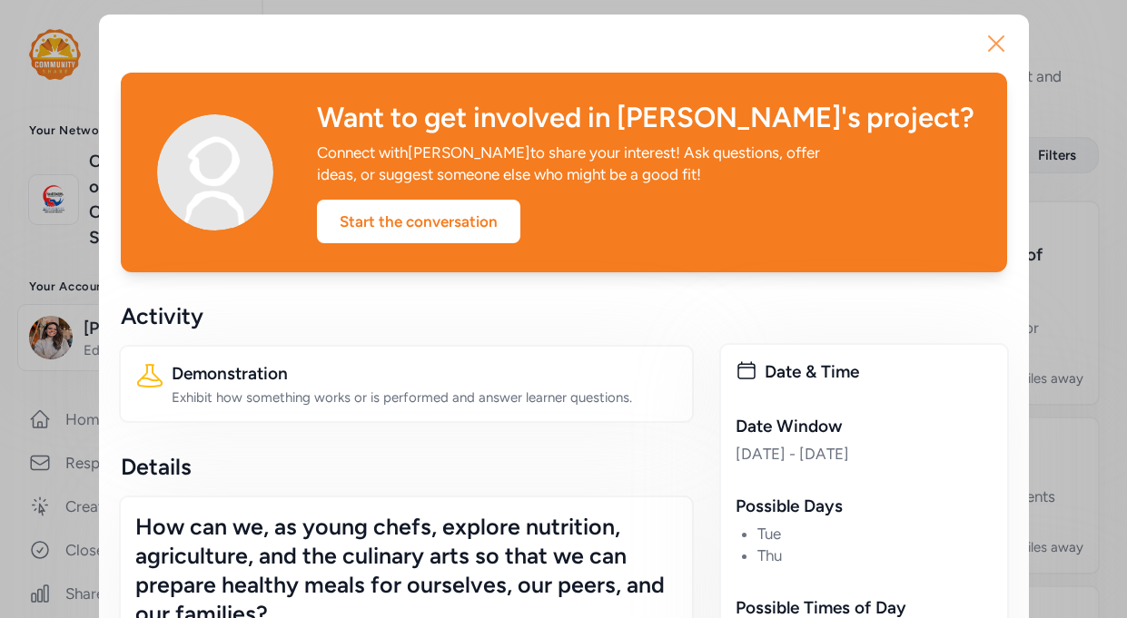
click at [1000, 46] on icon "button" at bounding box center [995, 43] width 29 height 29
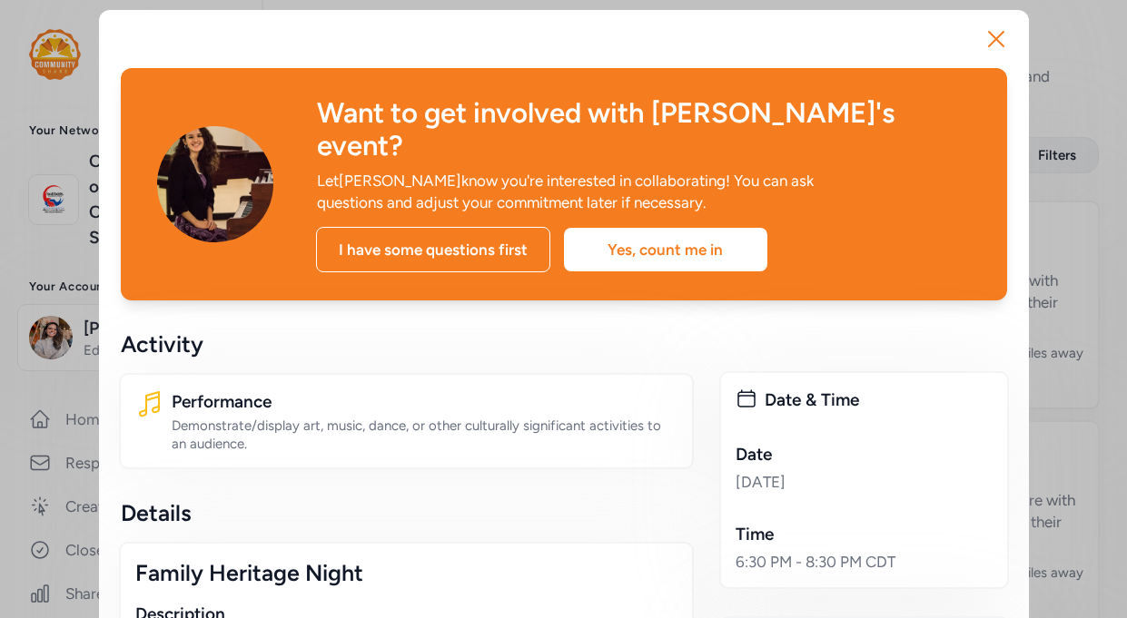
scroll to position [12, 0]
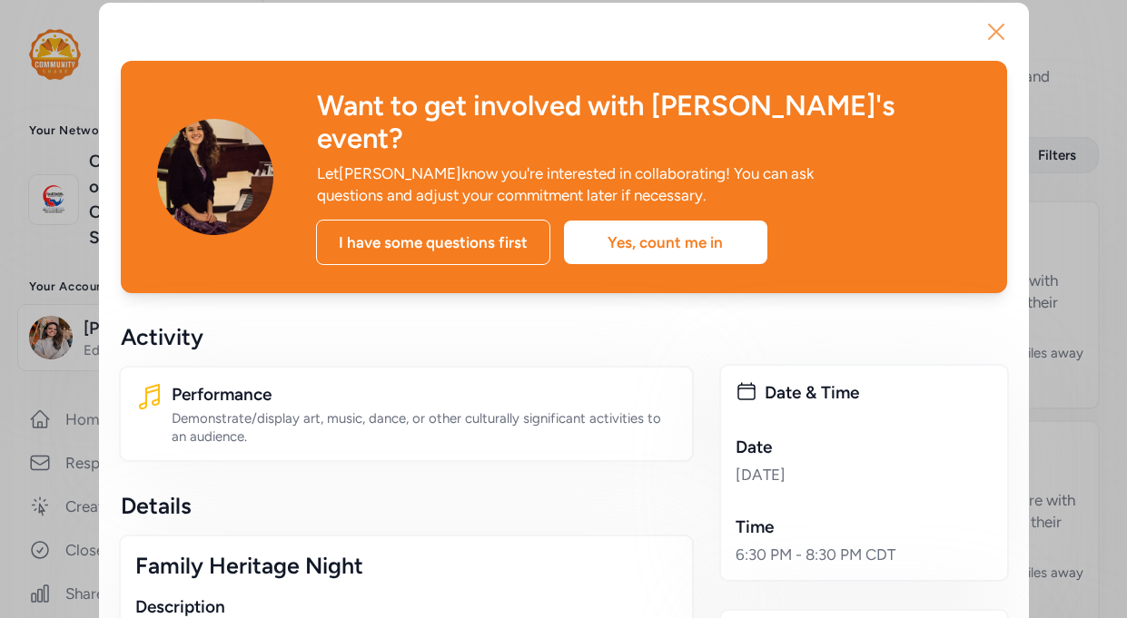
click at [992, 23] on icon "button" at bounding box center [995, 31] width 29 height 29
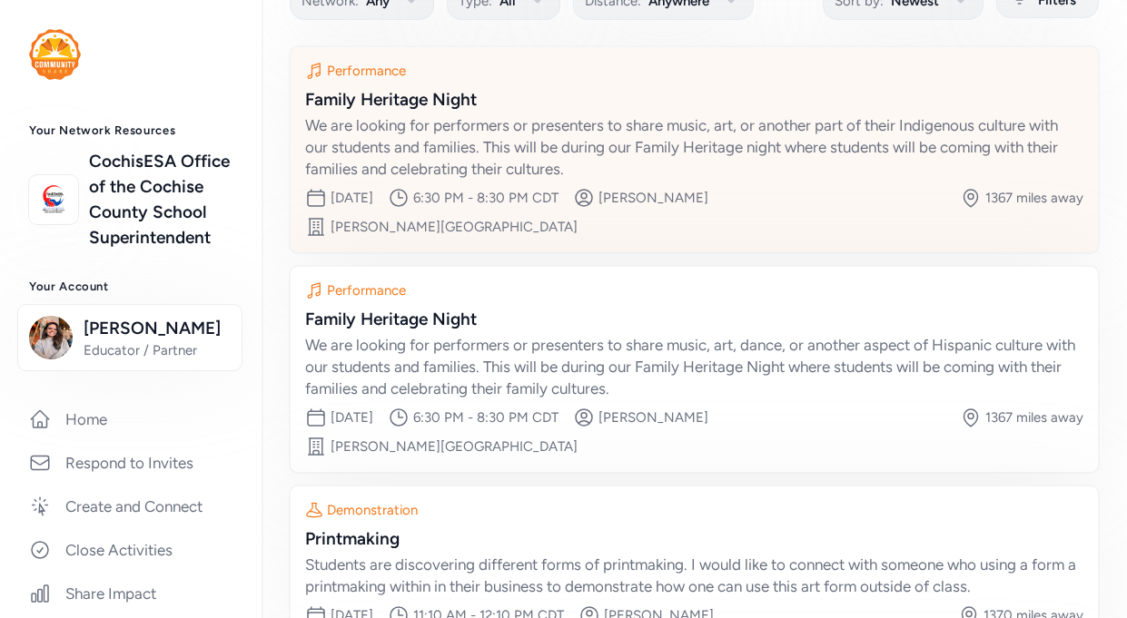
scroll to position [158, 0]
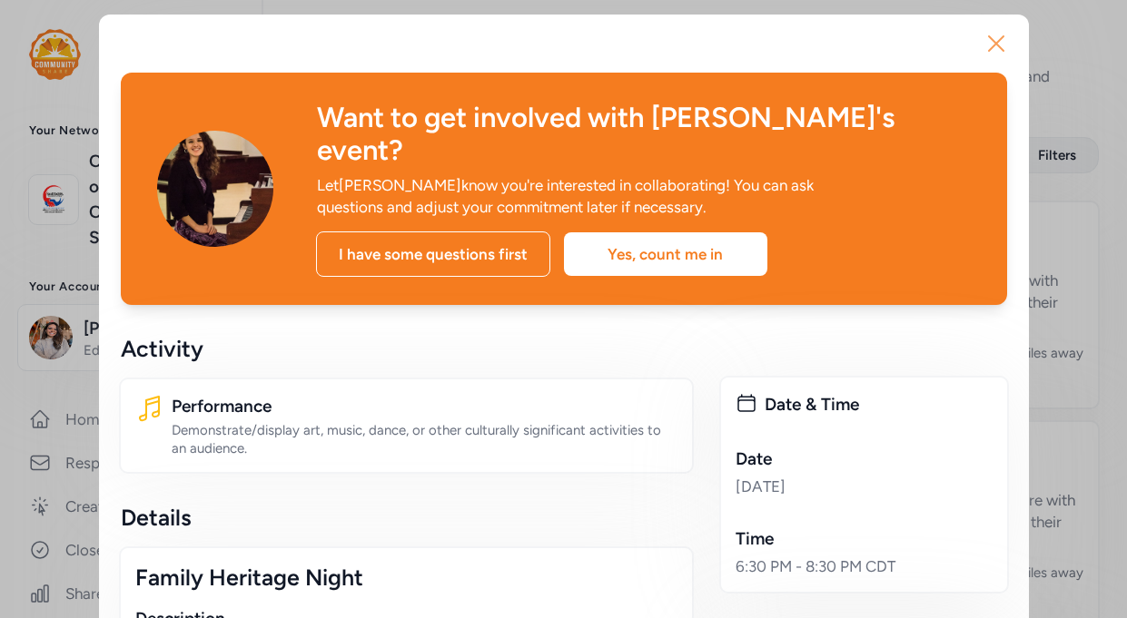
click at [999, 52] on icon "button" at bounding box center [995, 43] width 29 height 29
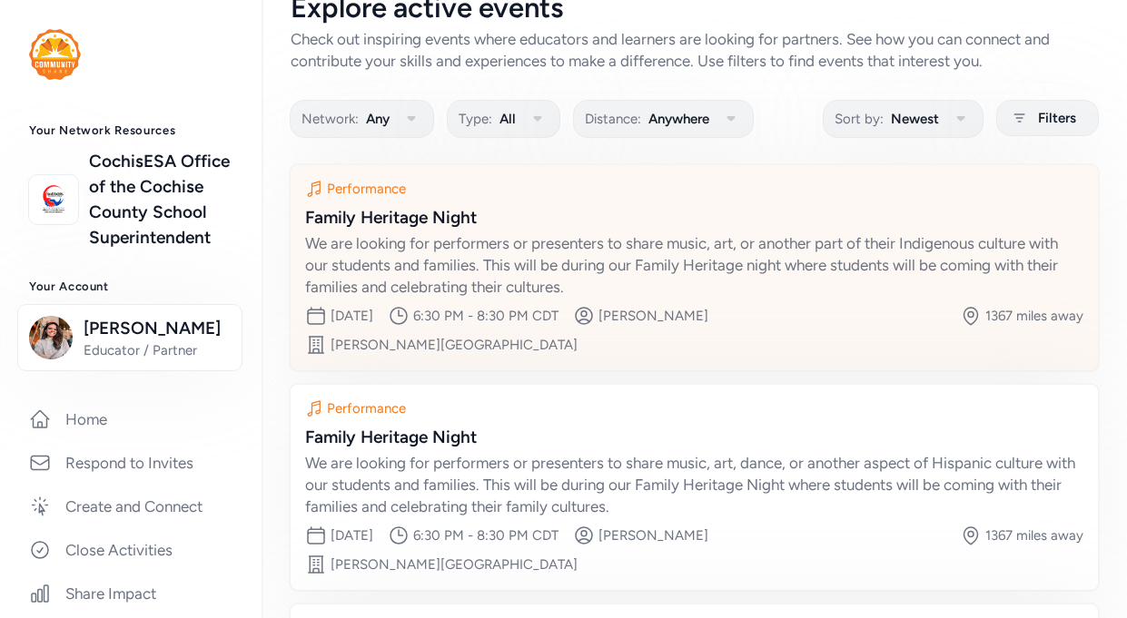
scroll to position [38, 0]
